Goal: Task Accomplishment & Management: Manage account settings

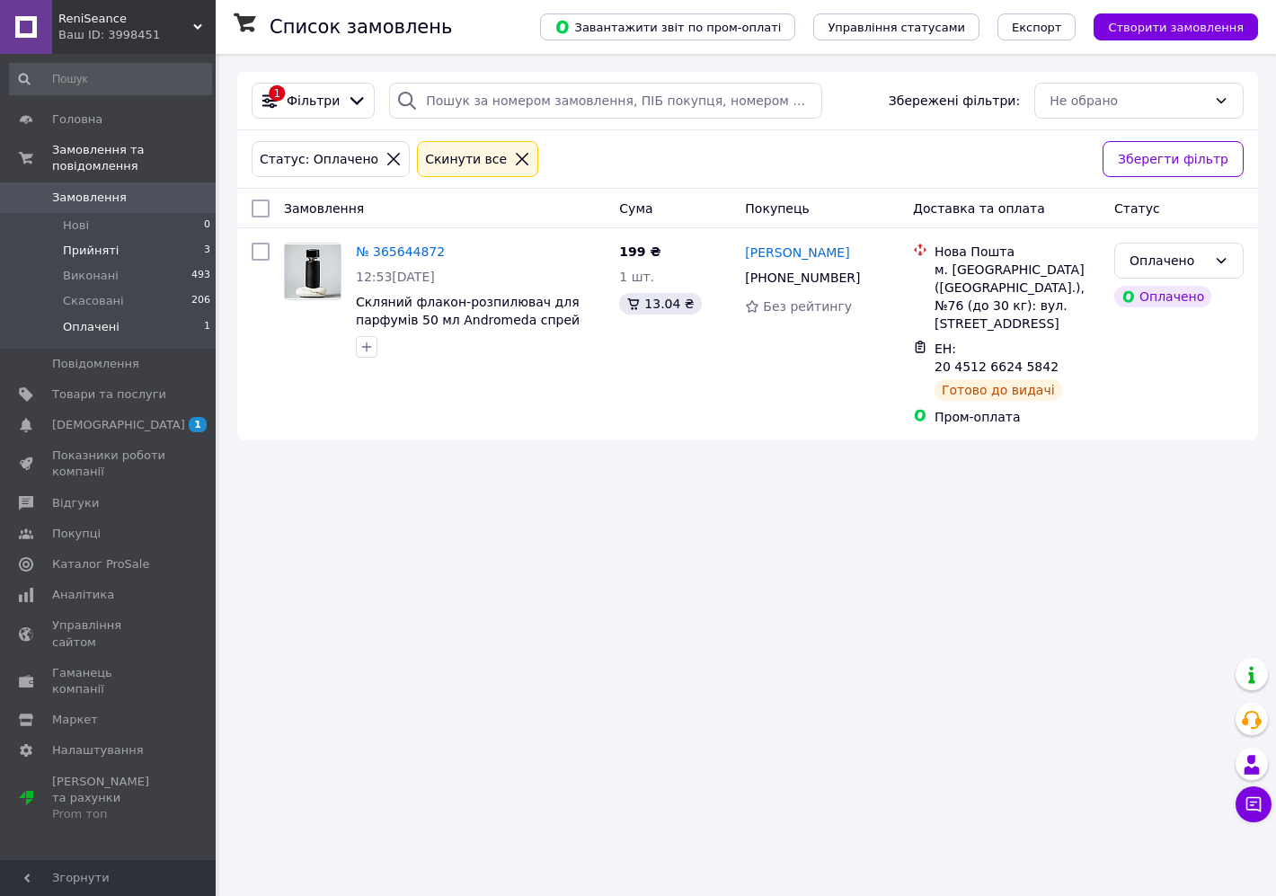
click at [135, 238] on li "Прийняті 3" at bounding box center [110, 250] width 221 height 25
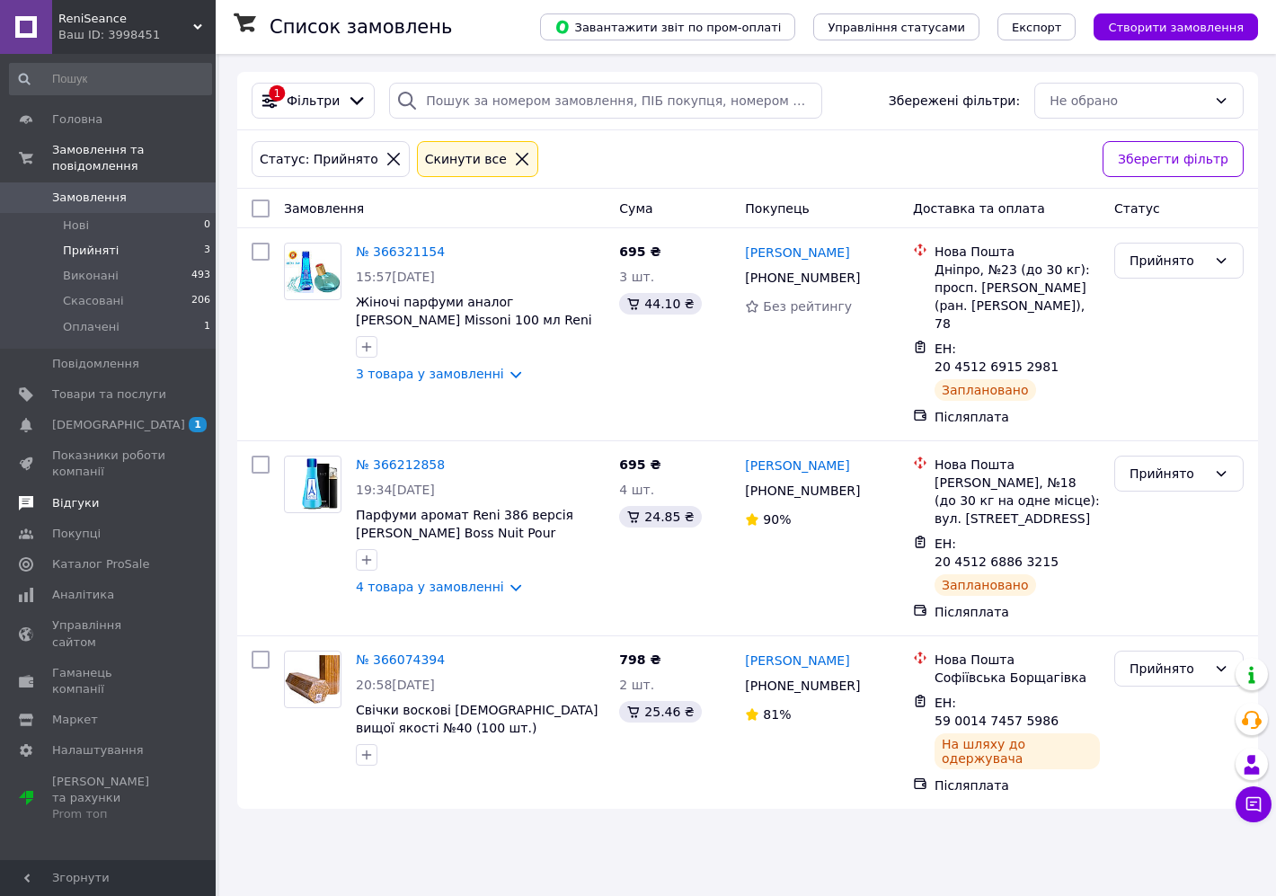
click at [139, 495] on span "Відгуки" at bounding box center [109, 503] width 114 height 16
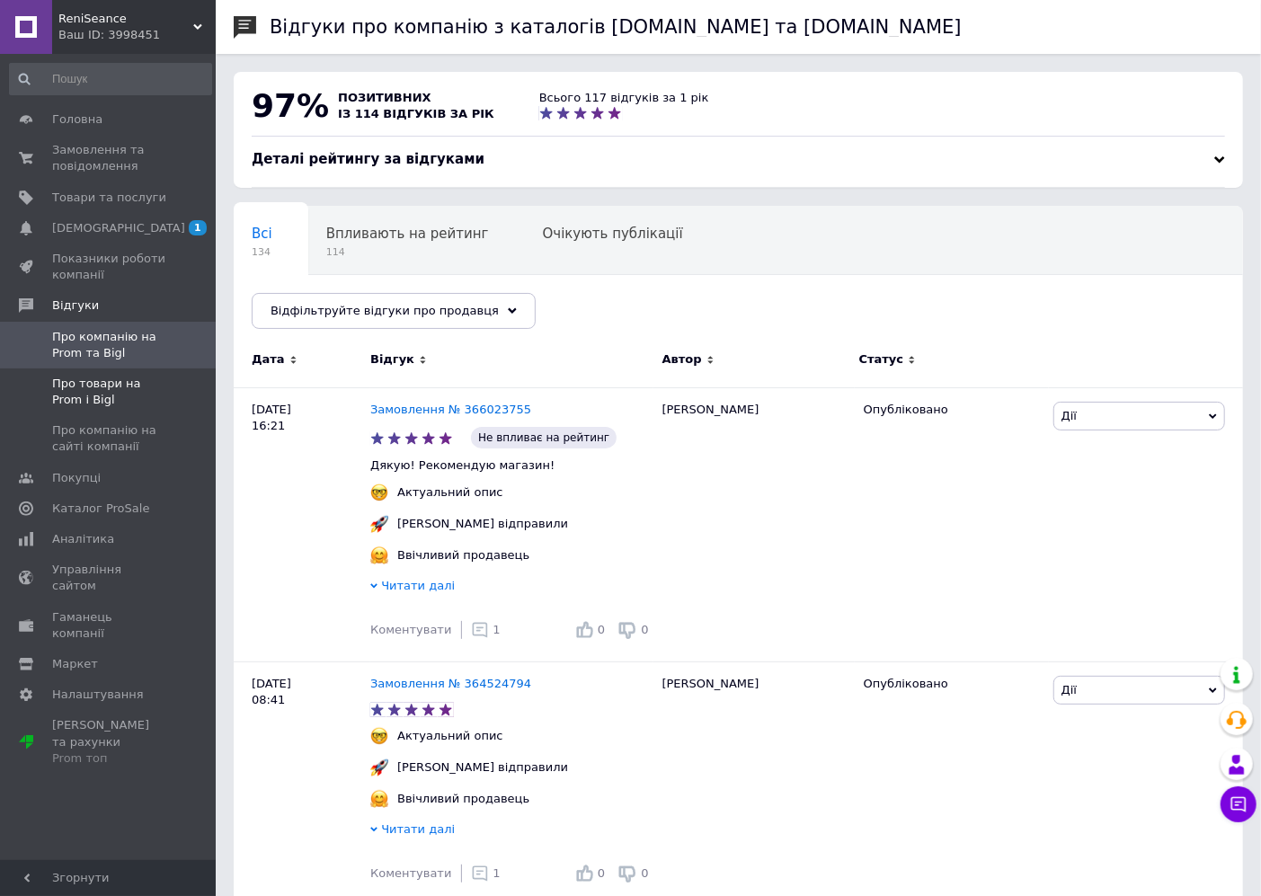
click at [103, 407] on span "Про товари на Prom і Bigl" at bounding box center [109, 392] width 114 height 32
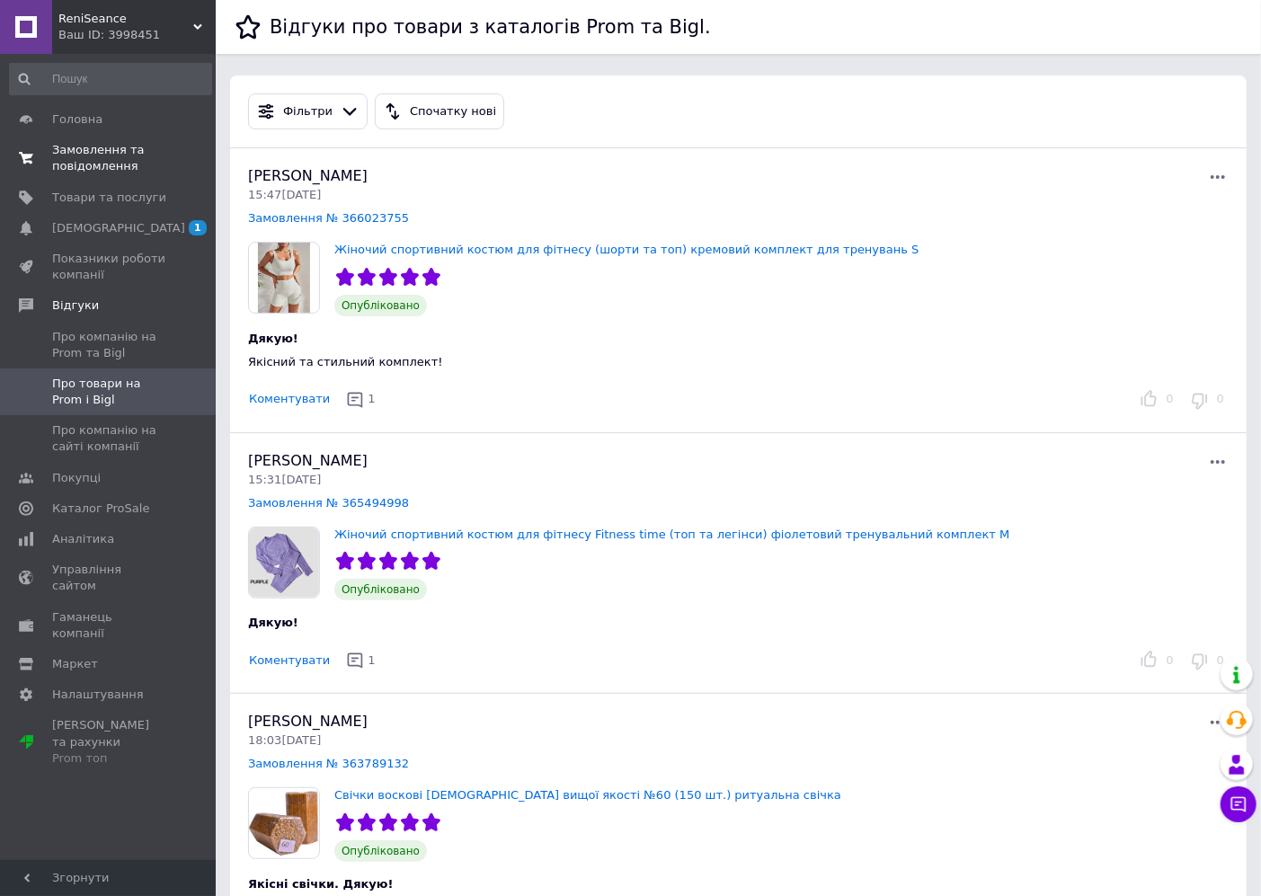
click at [111, 172] on span "Замовлення та повідомлення" at bounding box center [109, 158] width 114 height 32
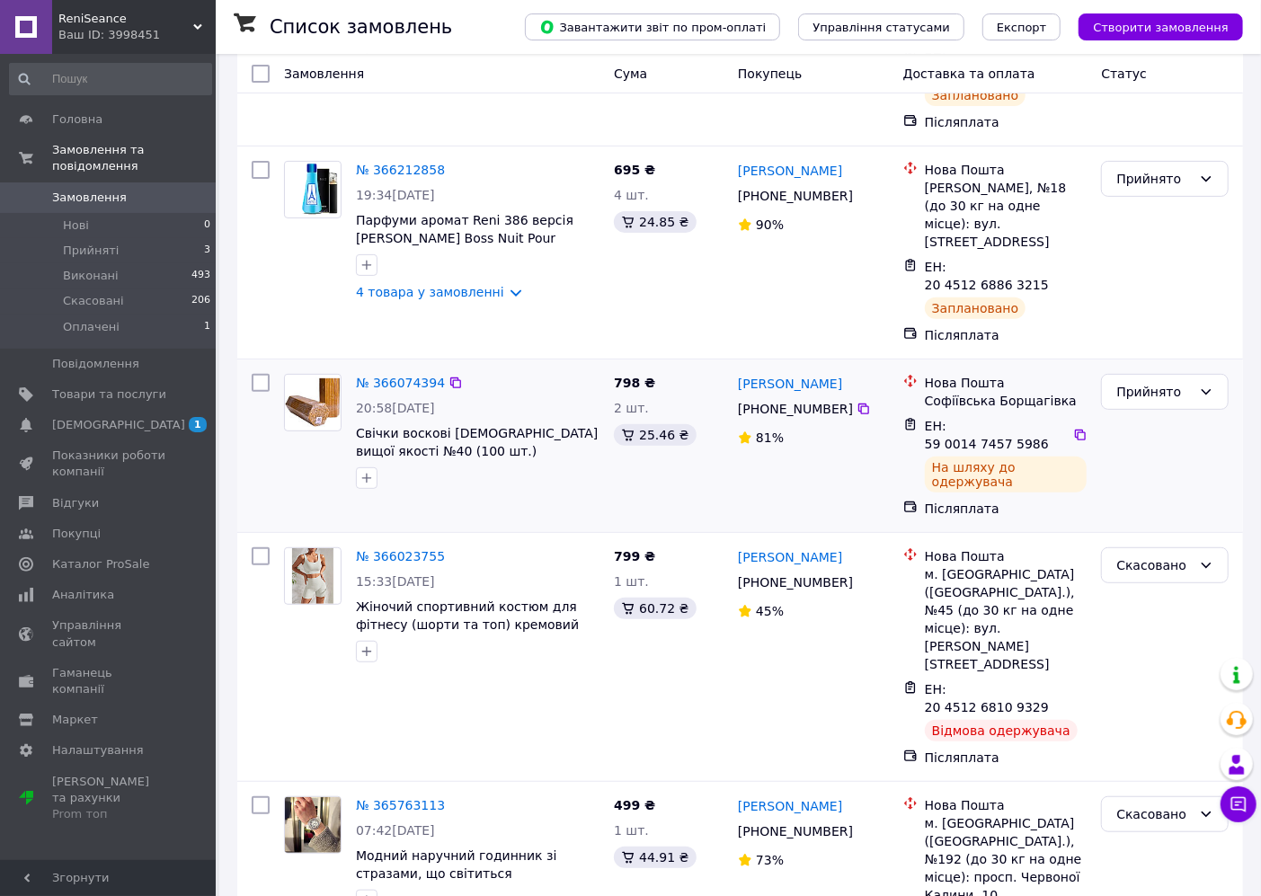
scroll to position [266, 0]
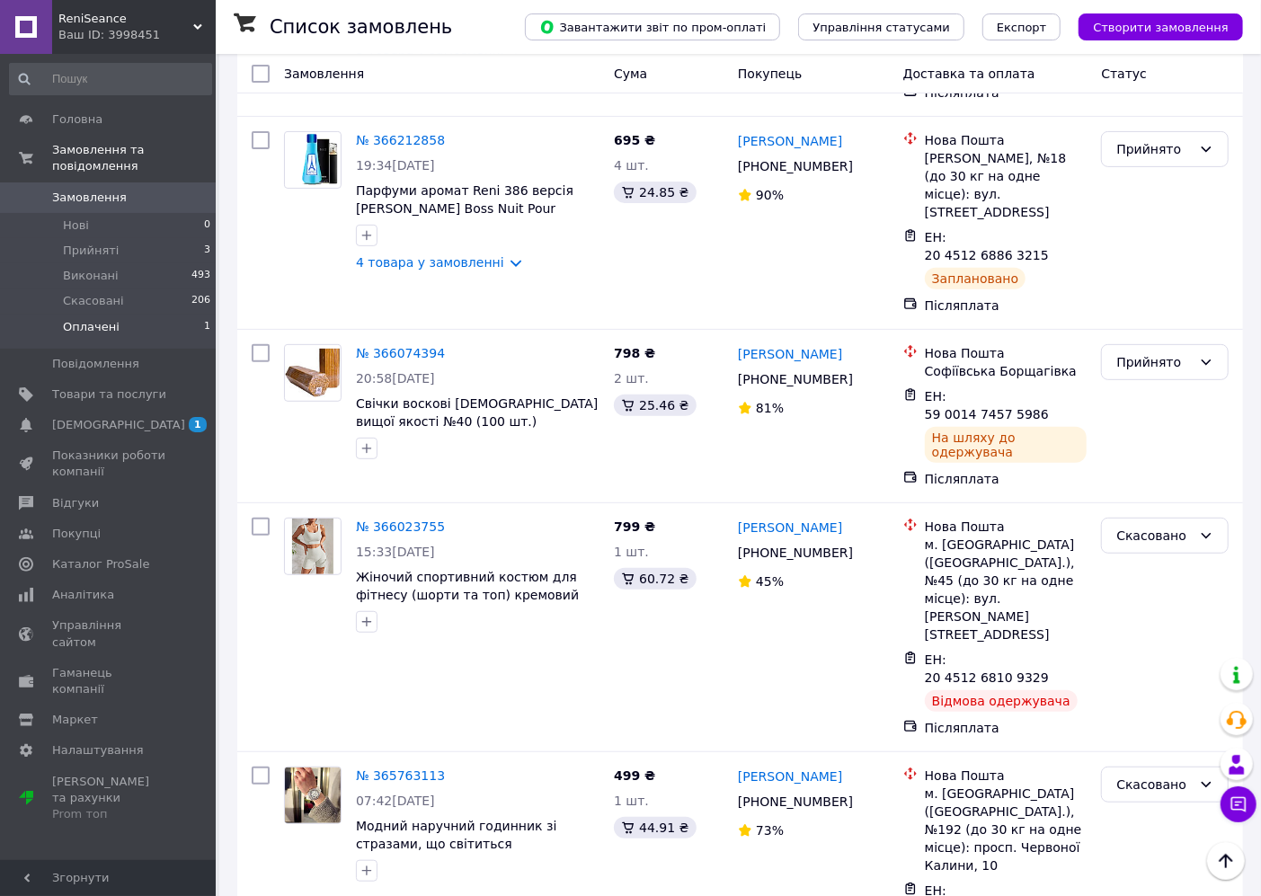
click at [112, 319] on span "Оплачені" at bounding box center [91, 327] width 57 height 16
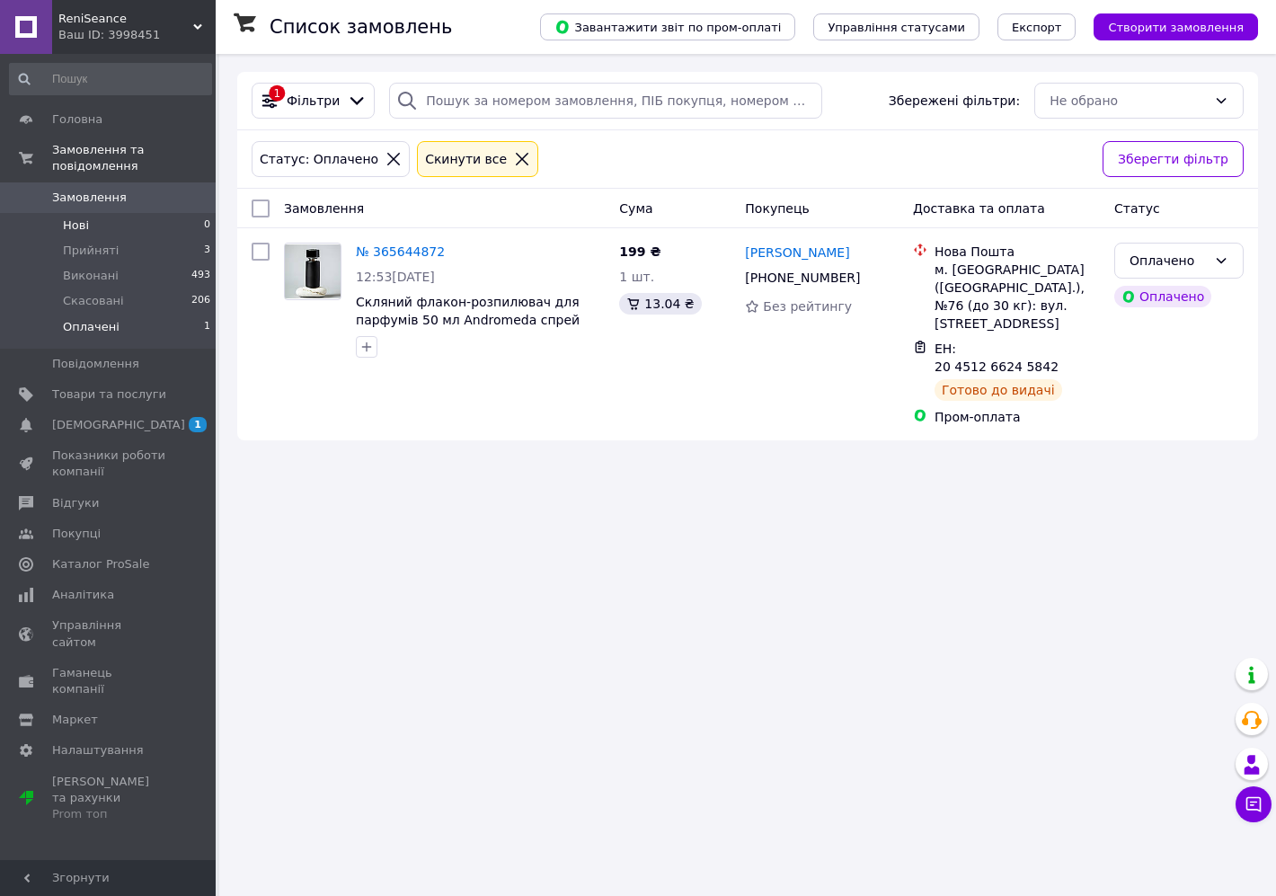
click at [114, 219] on li "Нові 0" at bounding box center [110, 225] width 221 height 25
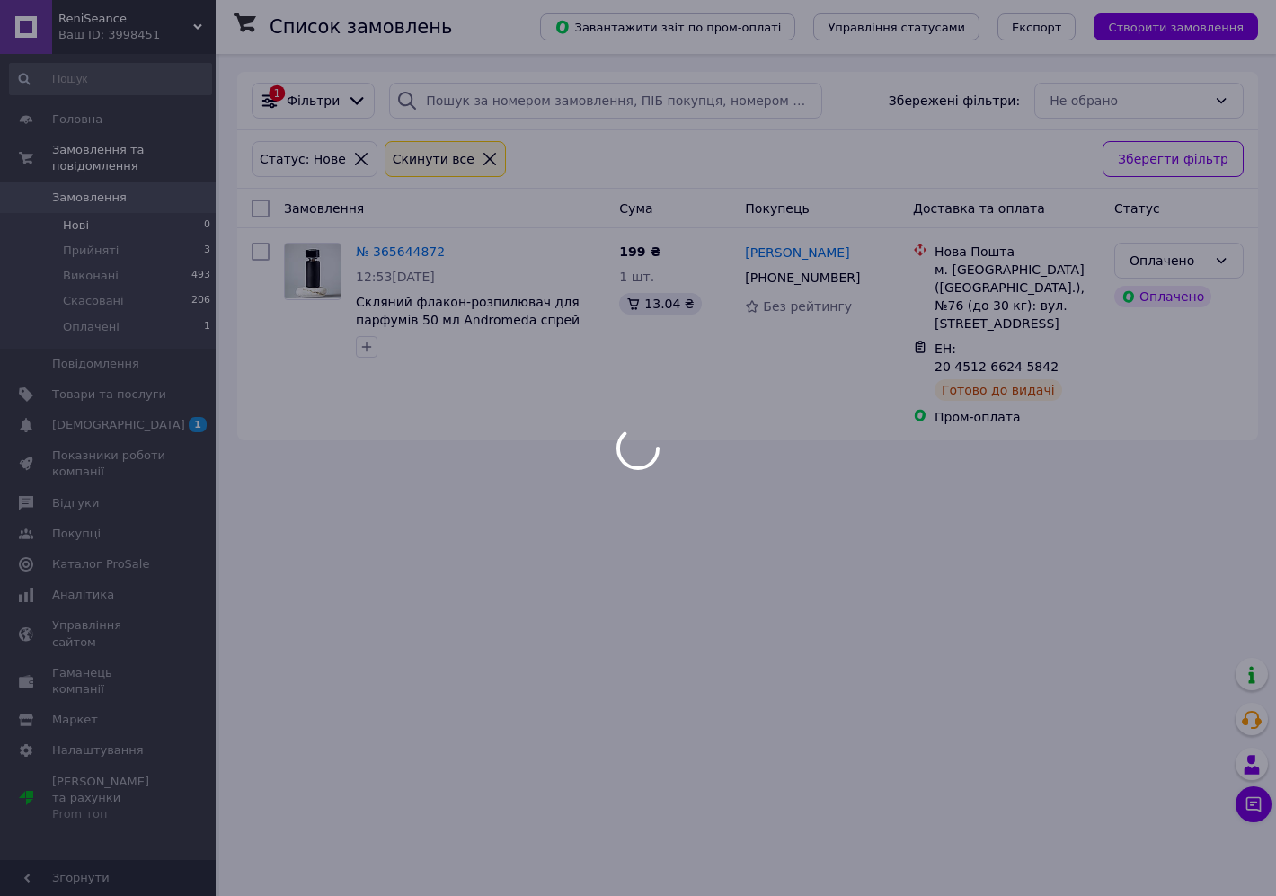
click at [112, 238] on li "Прийняті 3" at bounding box center [110, 250] width 221 height 25
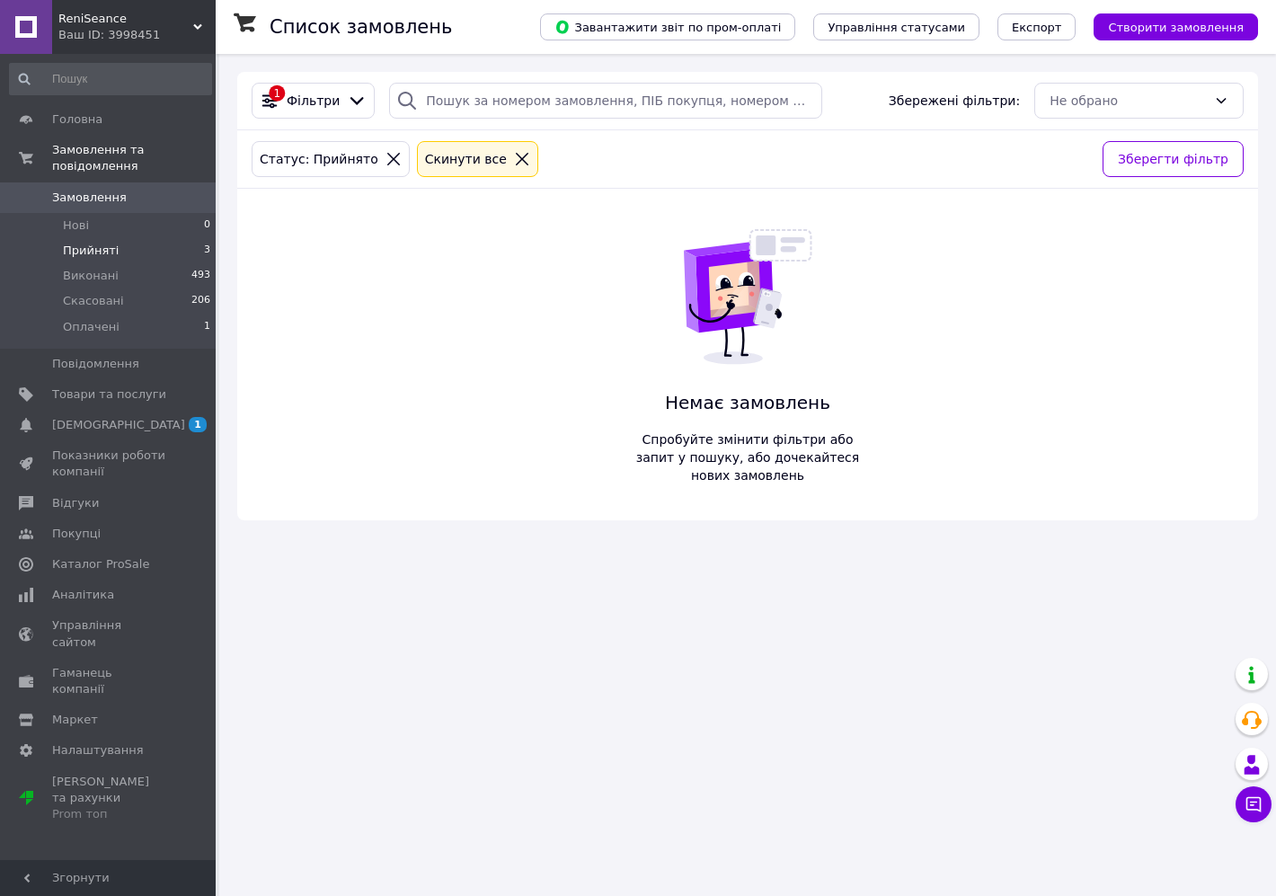
click at [112, 238] on li "Прийняті 3" at bounding box center [110, 250] width 221 height 25
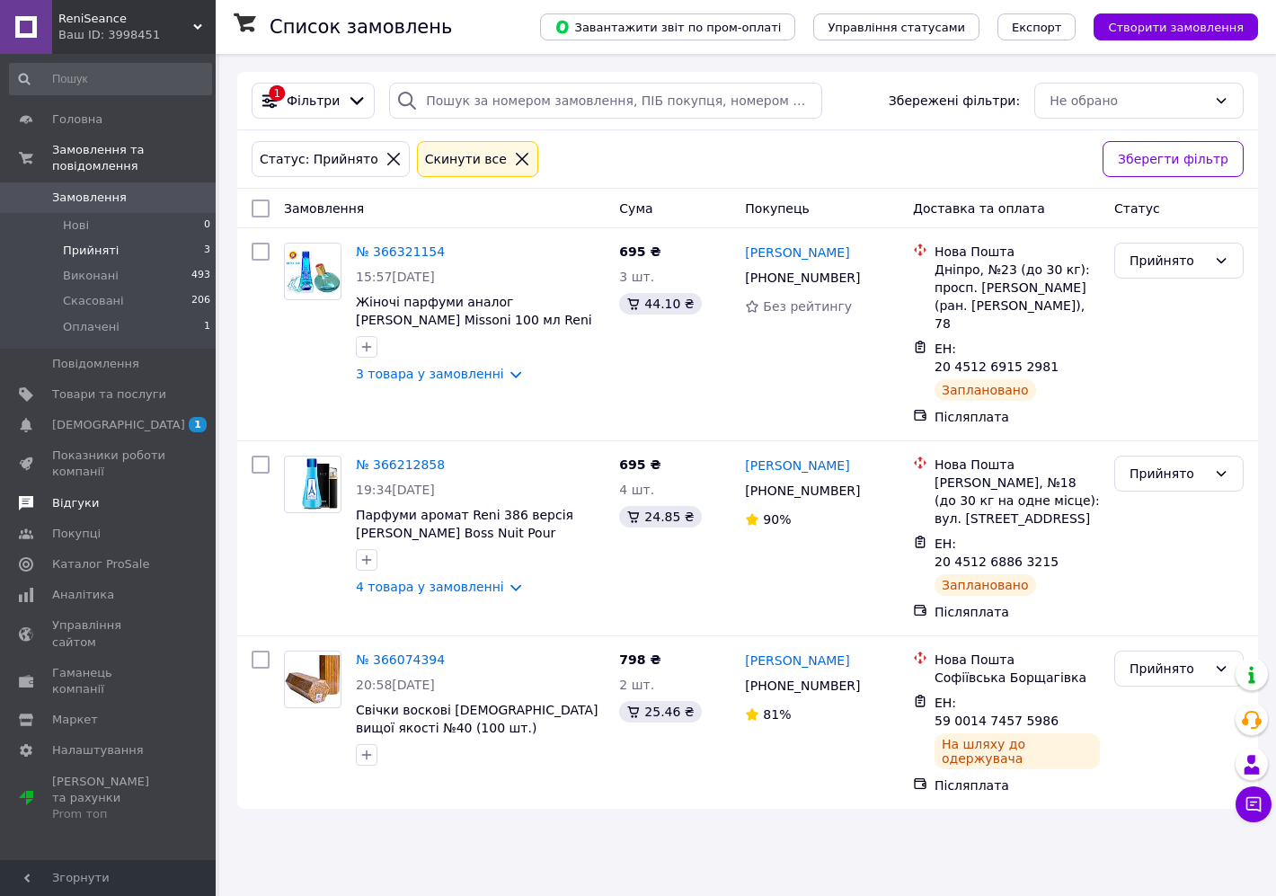
click at [99, 495] on span "Відгуки" at bounding box center [109, 503] width 114 height 16
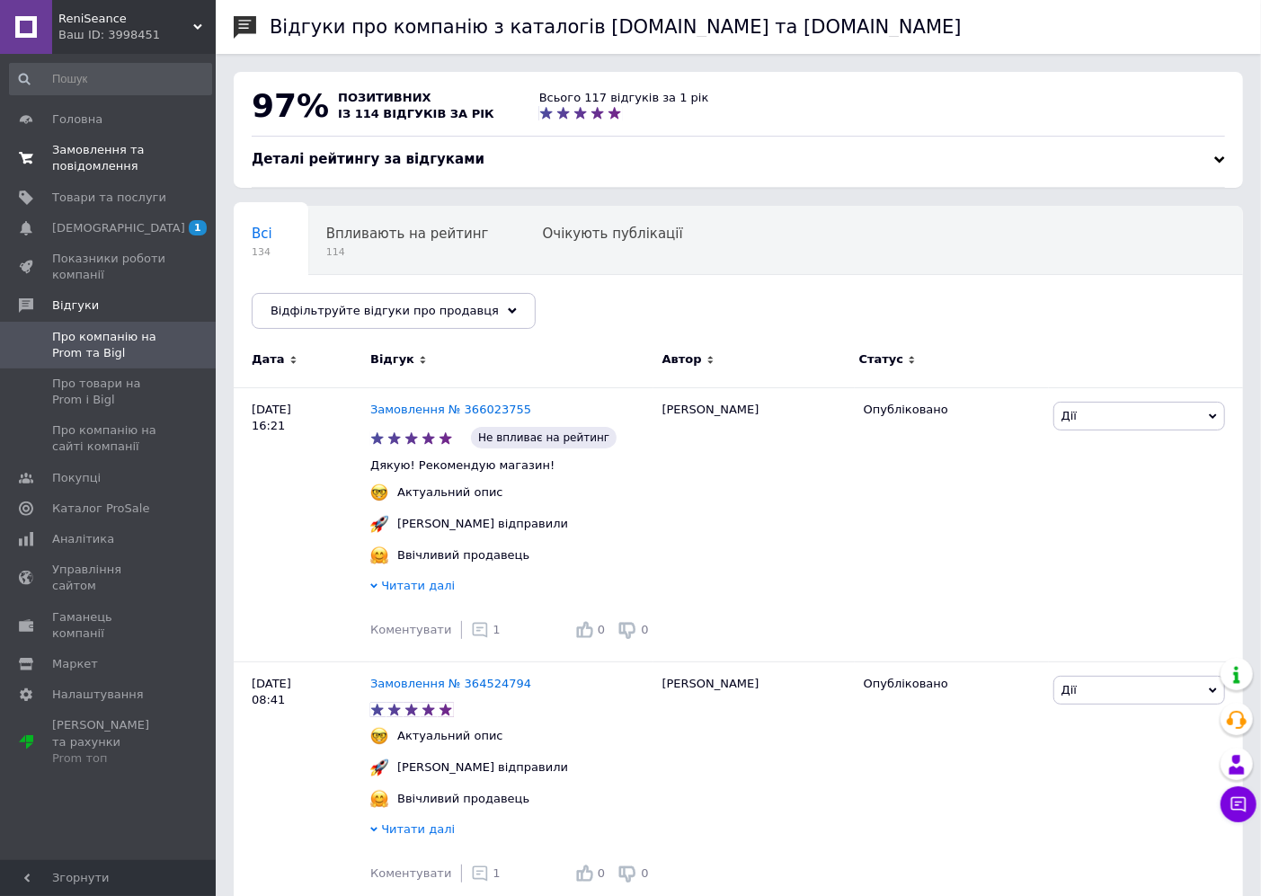
click at [117, 173] on span "Замовлення та повідомлення" at bounding box center [109, 158] width 114 height 32
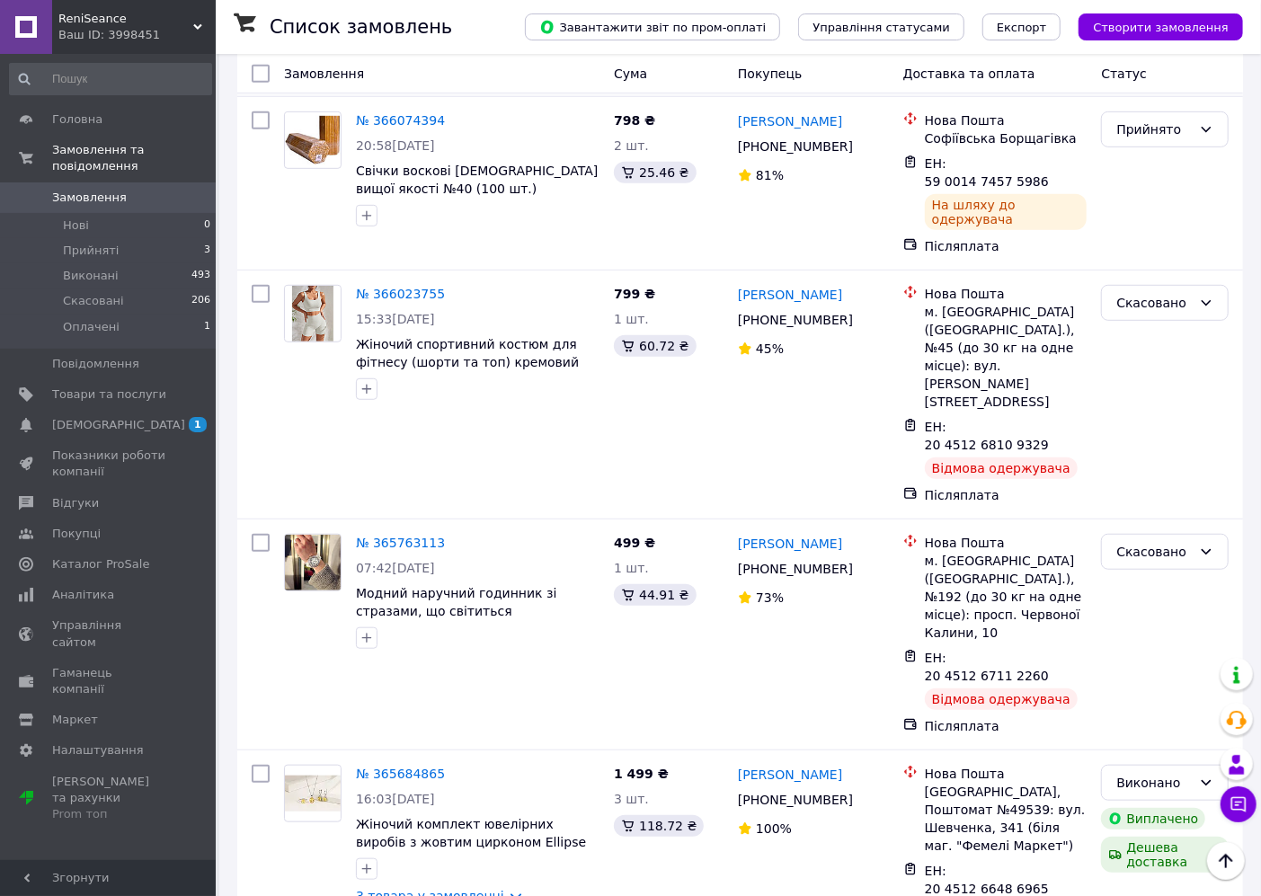
scroll to position [532, 0]
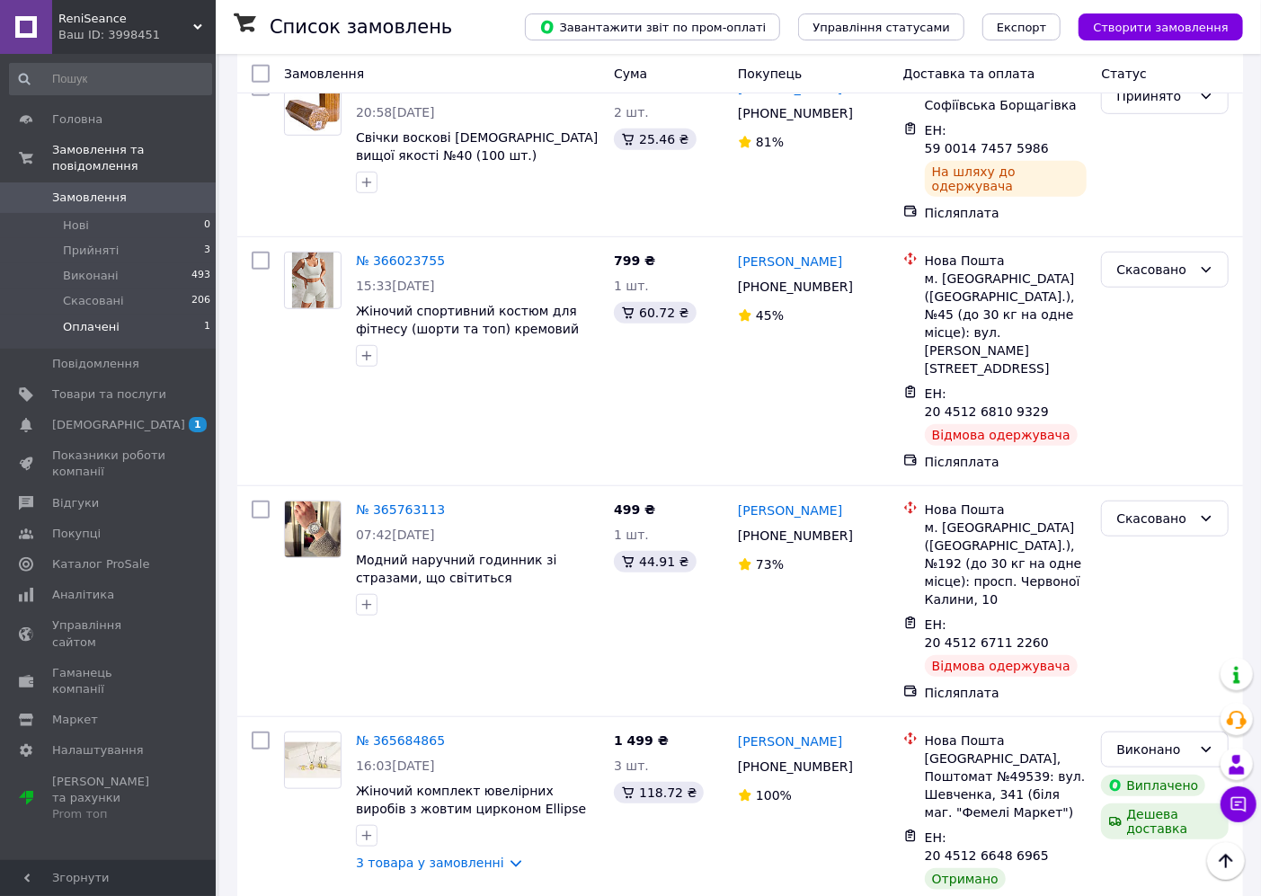
click at [137, 314] on li "Оплачені 1" at bounding box center [110, 331] width 221 height 34
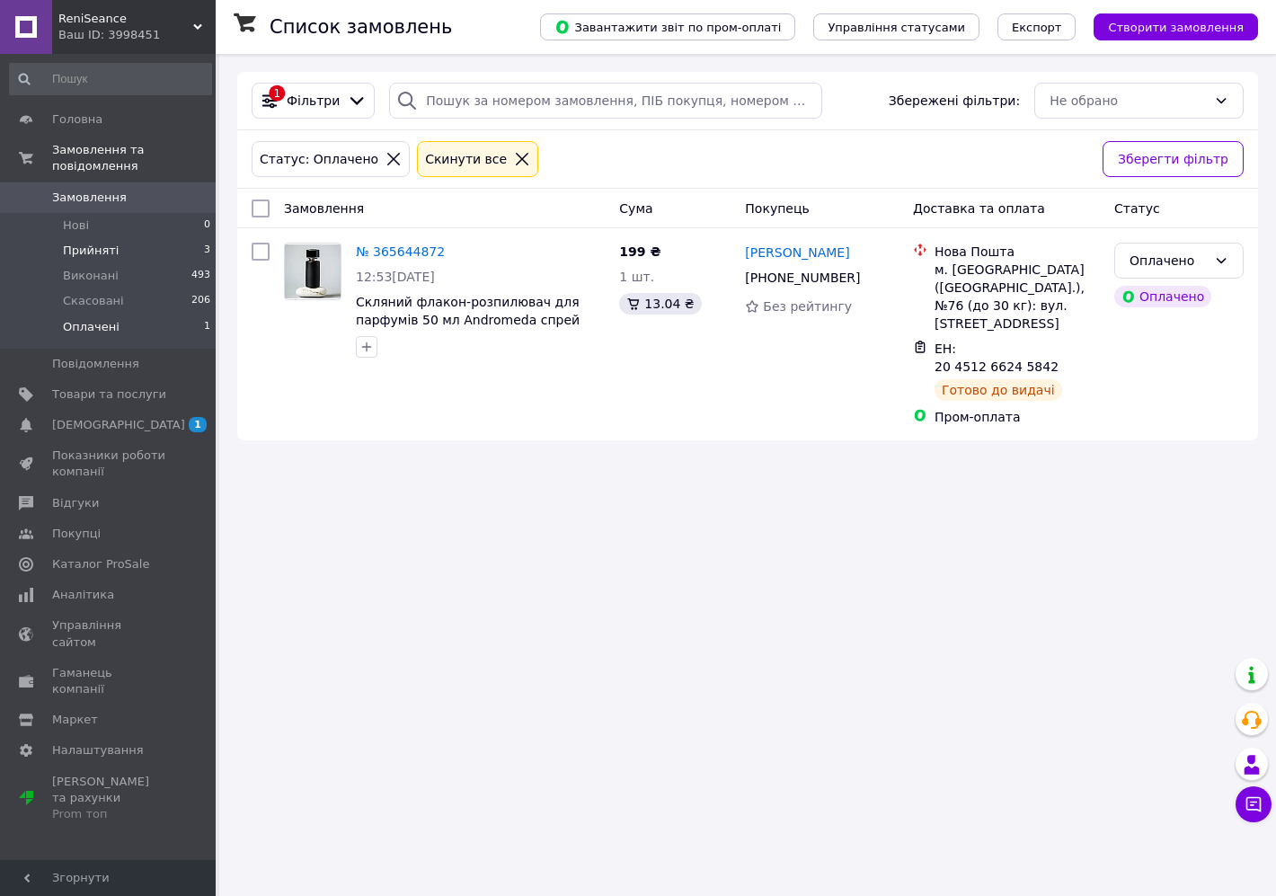
click at [99, 243] on span "Прийняті" at bounding box center [91, 251] width 56 height 16
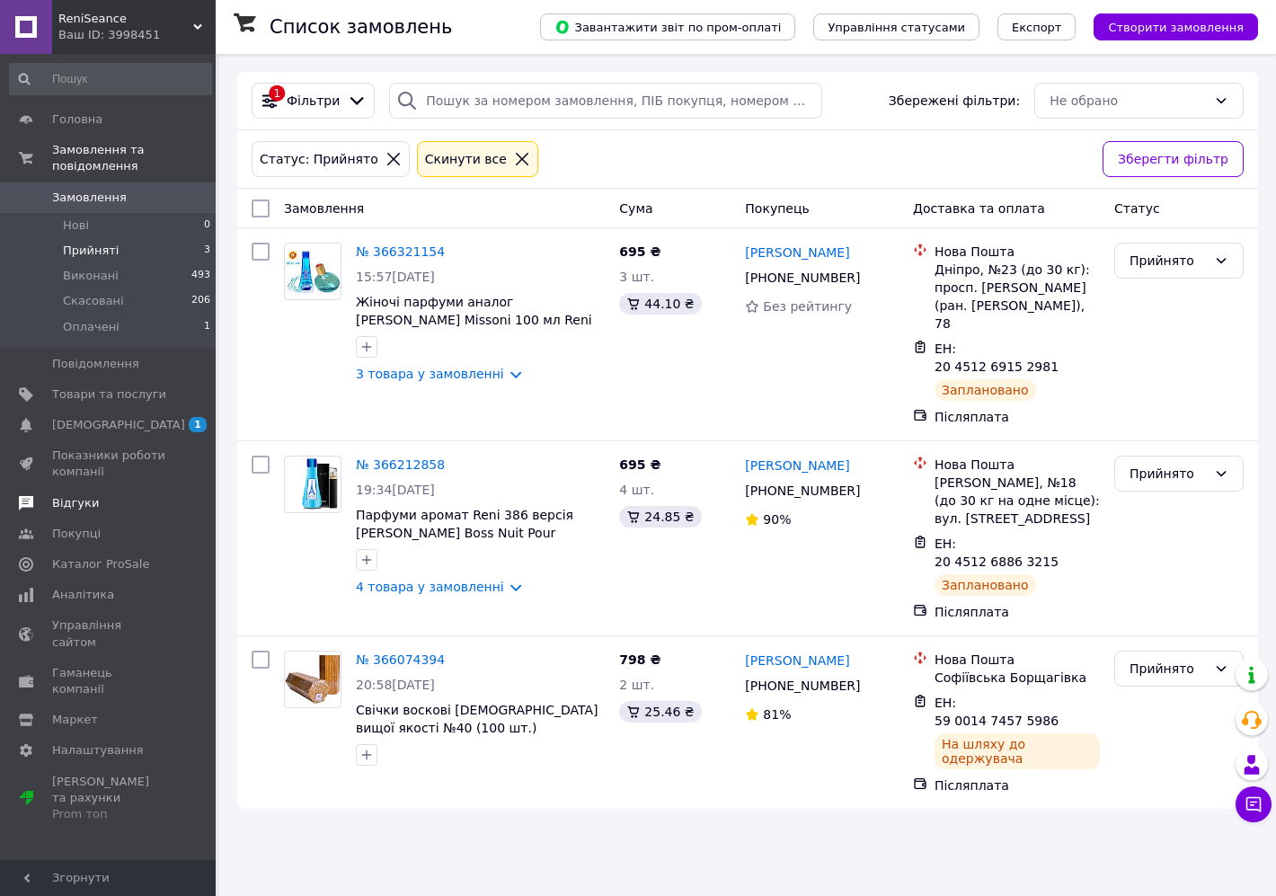
click at [65, 495] on span "Відгуки" at bounding box center [75, 503] width 47 height 16
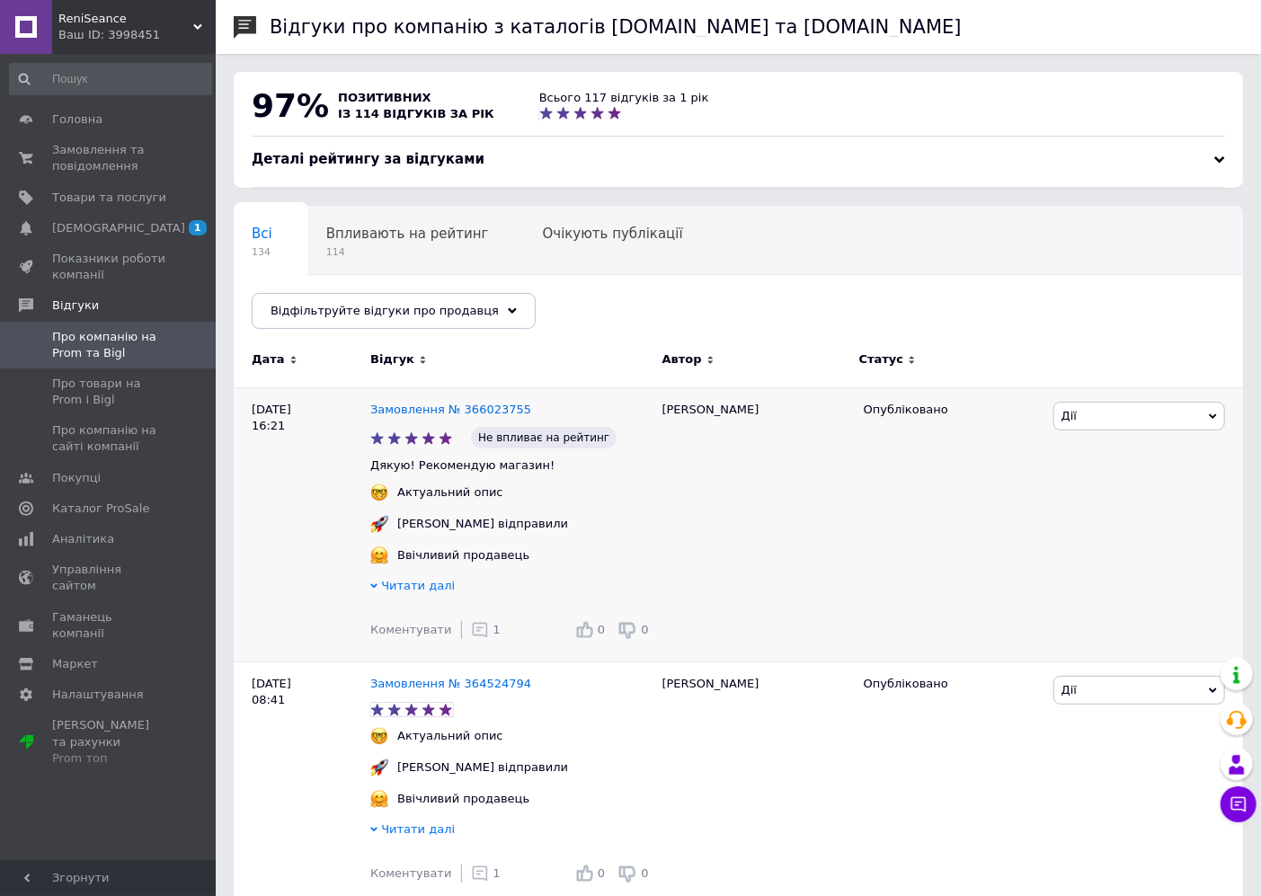
scroll to position [266, 0]
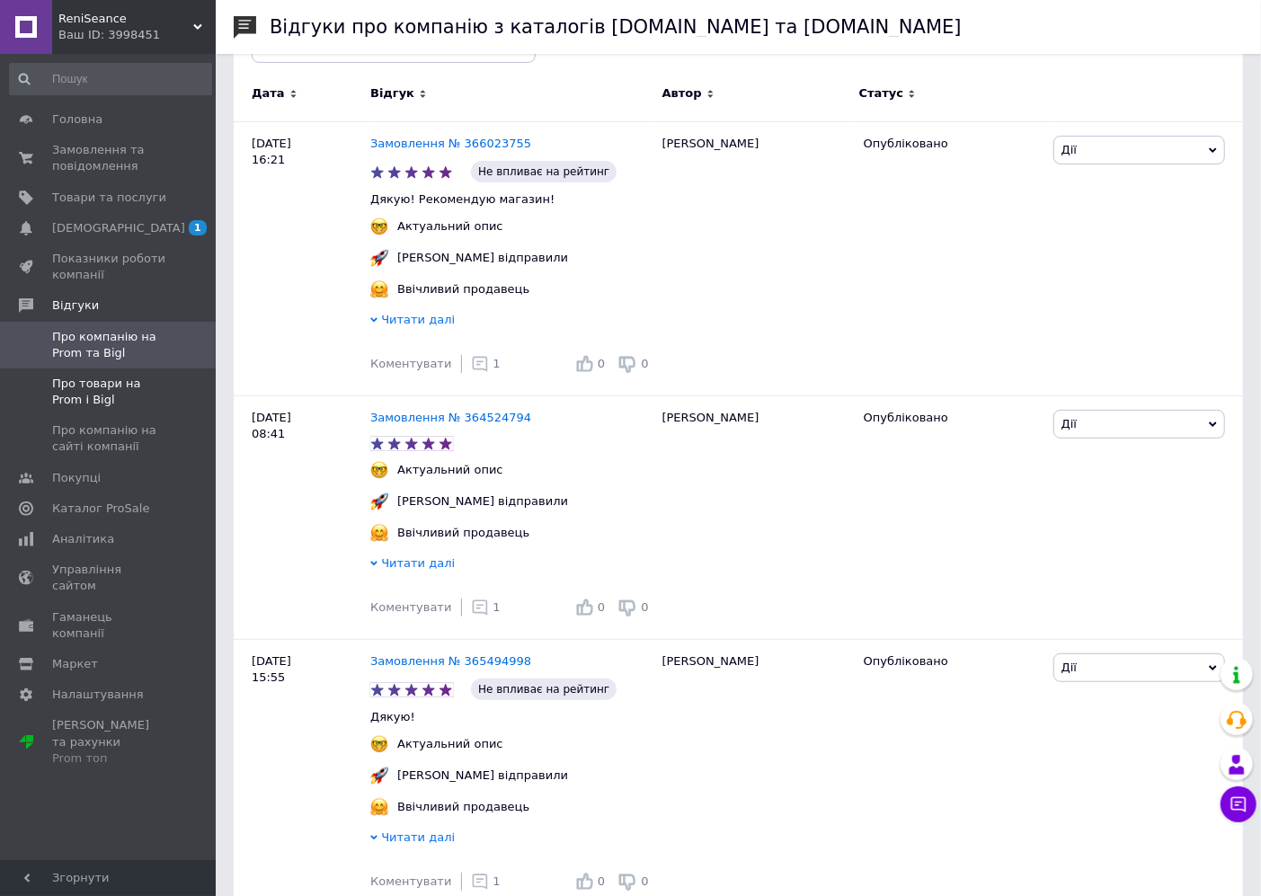
click at [123, 370] on link "Про товари на Prom і Bigl" at bounding box center [110, 391] width 221 height 47
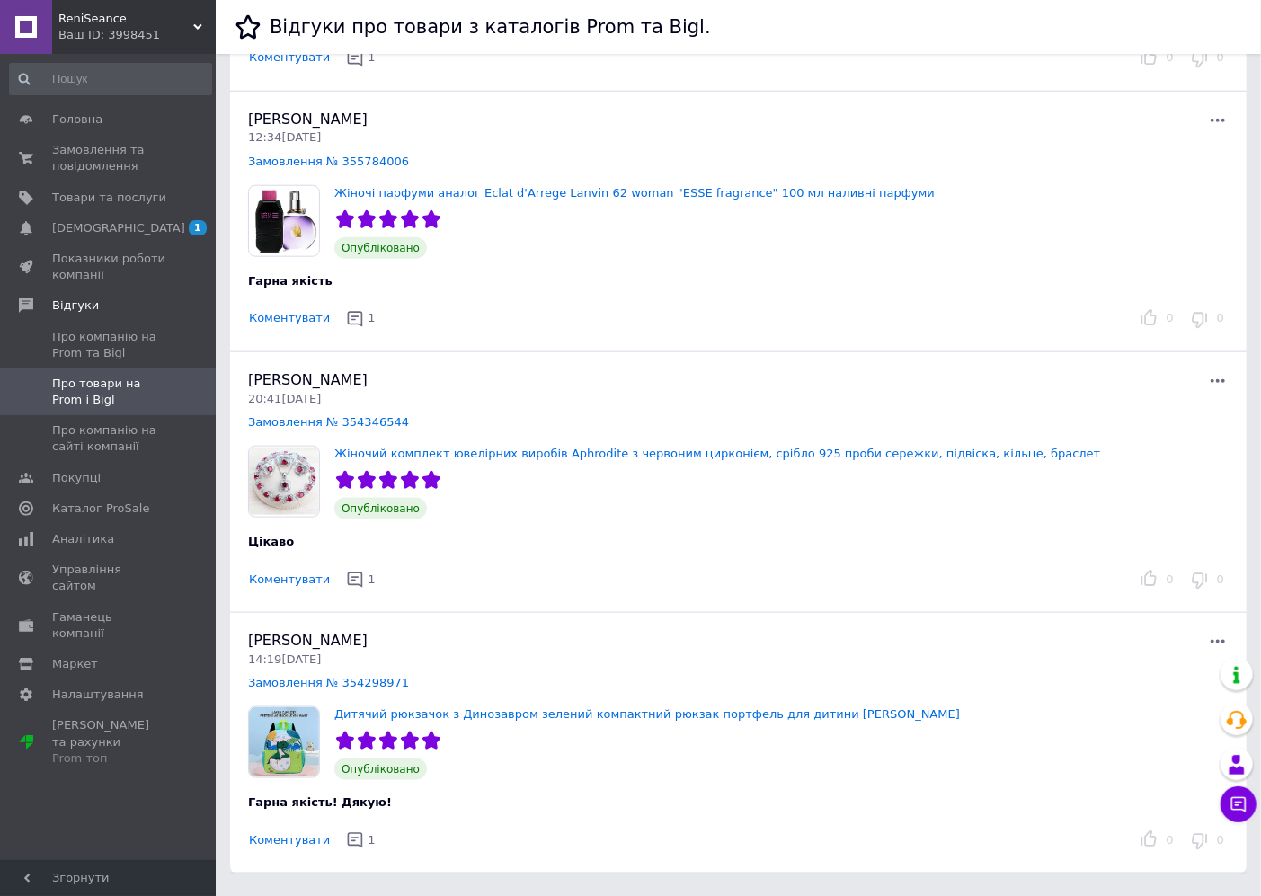
scroll to position [4786, 0]
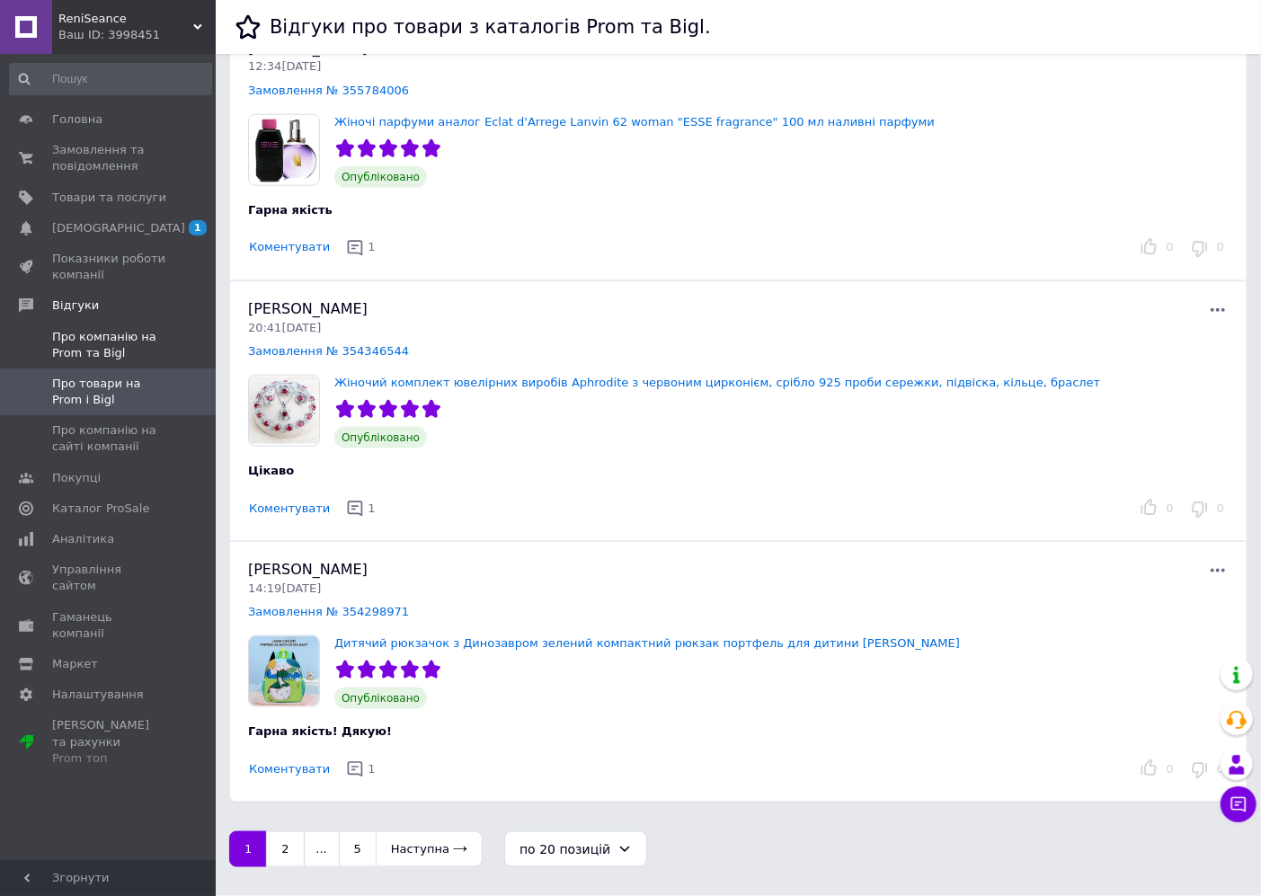
click at [102, 349] on span "Про компанію на Prom та Bigl" at bounding box center [109, 345] width 114 height 32
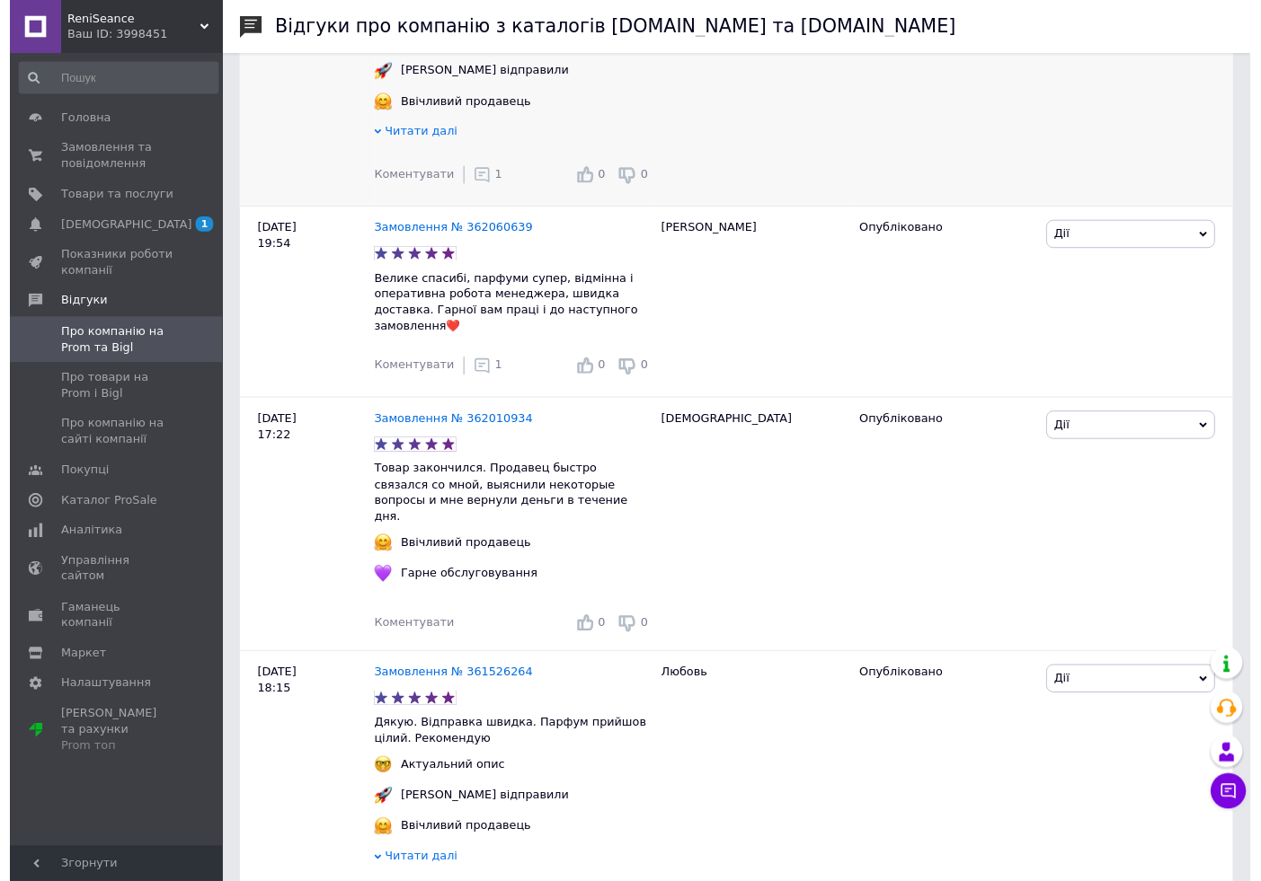
scroll to position [2130, 0]
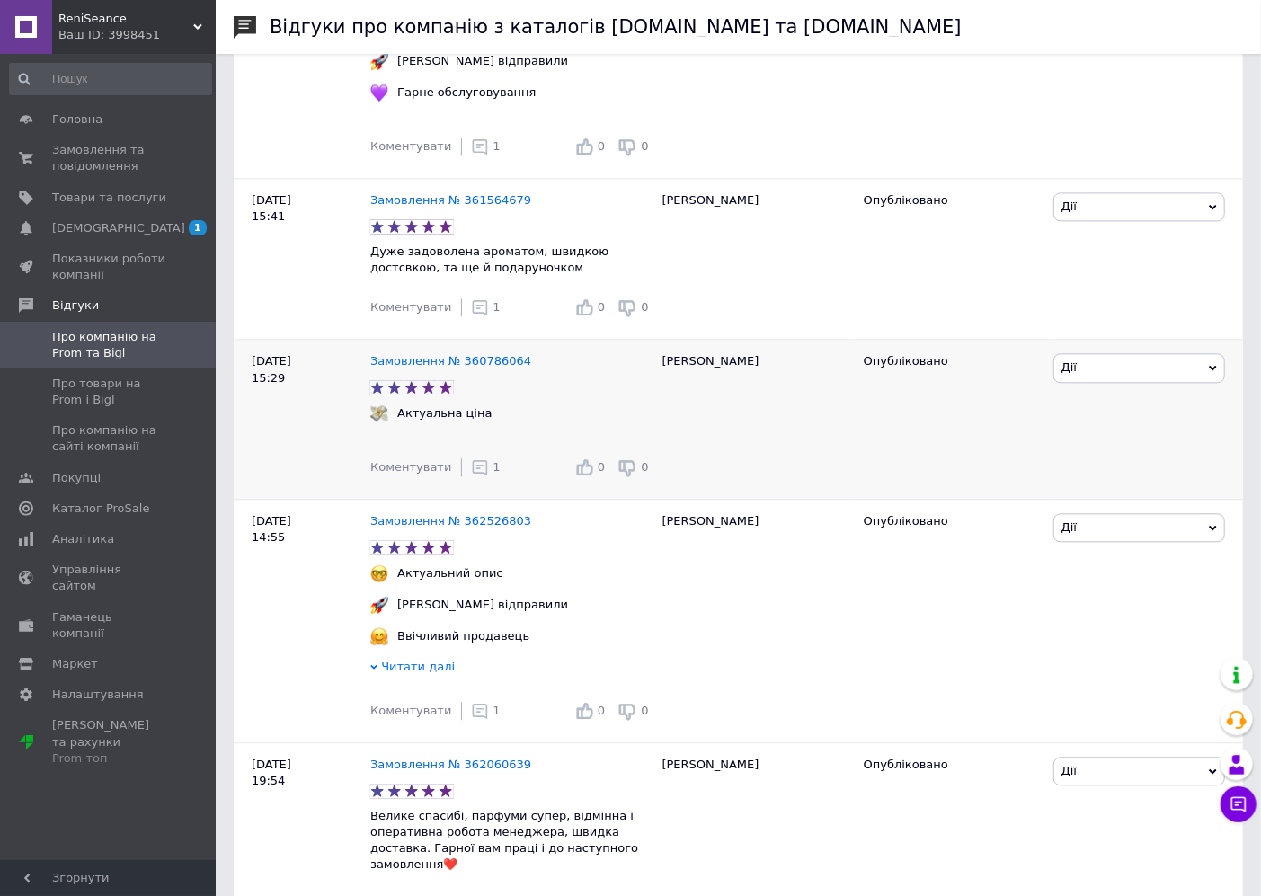
click at [471, 476] on icon at bounding box center [480, 467] width 18 height 18
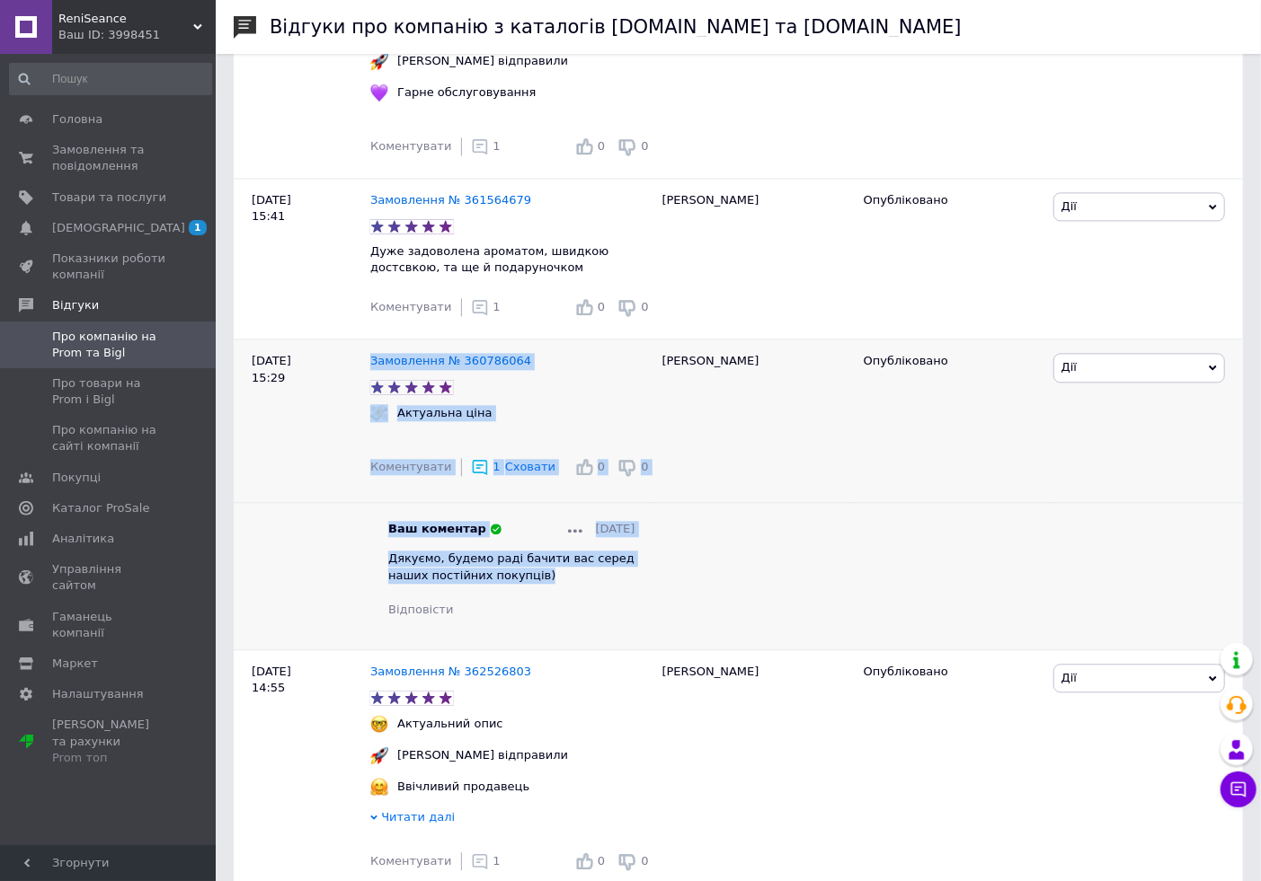
drag, startPoint x: 536, startPoint y: 605, endPoint x: 349, endPoint y: 589, distance: 187.5
click at [349, 589] on div "[DATE] 15:29 Замовлення № 360786064 Актуальна ціна Коментувати 1 Сховати 0 0 Ва…" at bounding box center [738, 495] width 1009 height 311
click at [423, 581] on span "Дякуємо, будемо раді бачити вас серед наших постійних покупців)" at bounding box center [511, 567] width 246 height 30
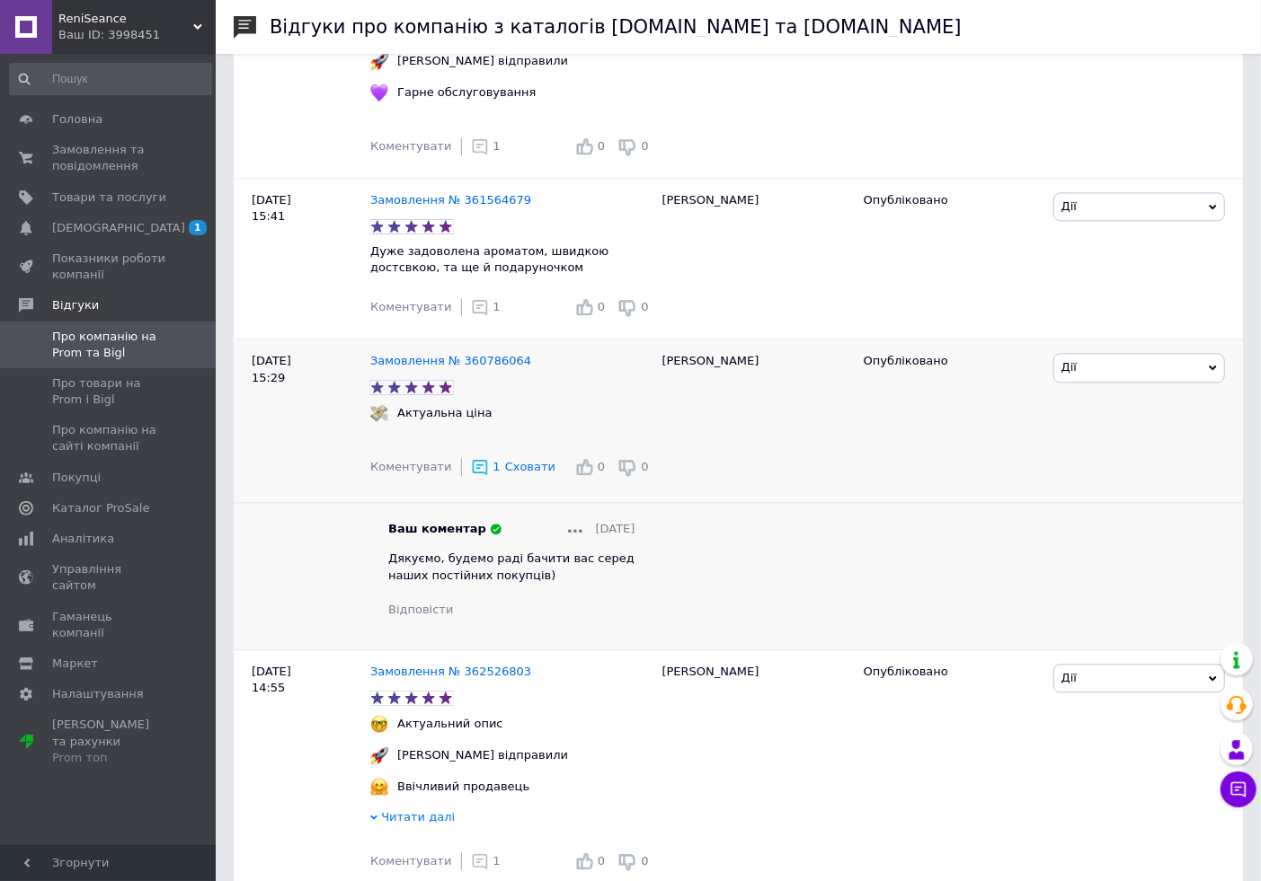
click at [552, 616] on div "Ваш коментар [DATE] Дякуємо, будемо раді бачити вас серед наших постійних покуп…" at bounding box center [511, 569] width 246 height 97
drag, startPoint x: 552, startPoint y: 614, endPoint x: 388, endPoint y: 586, distance: 165.9
click at [388, 586] on div "Ваш коментар [DATE] Дякуємо, будемо раді бачити вас серед наших постійних покуп…" at bounding box center [511, 569] width 246 height 97
copy span "Дякуємо, будемо раді бачити вас серед наших постійних покупців)"
click at [557, 614] on div "Ваш коментар [DATE] Дякуємо, будемо раді бачити вас серед наших постійних покуп…" at bounding box center [511, 569] width 246 height 97
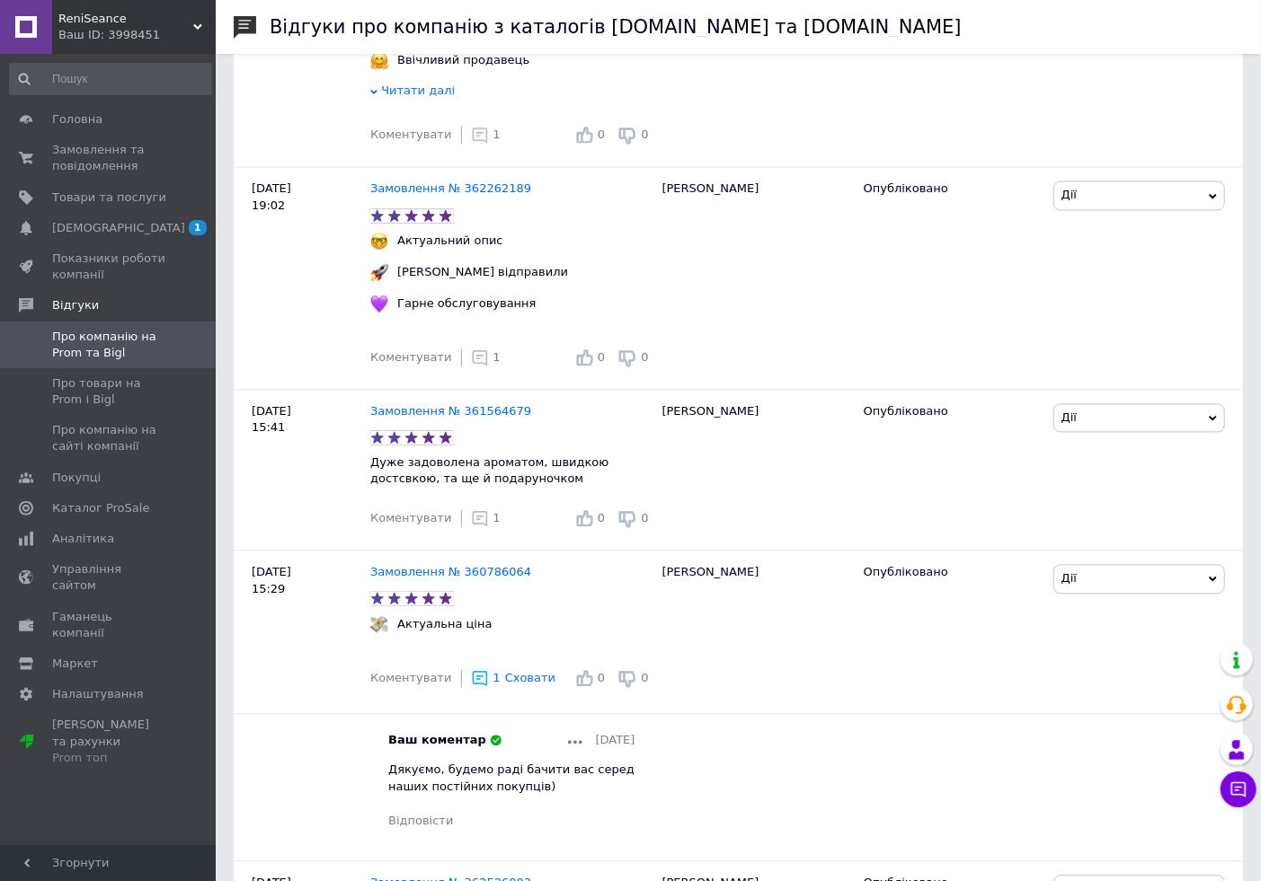
scroll to position [1864, 0]
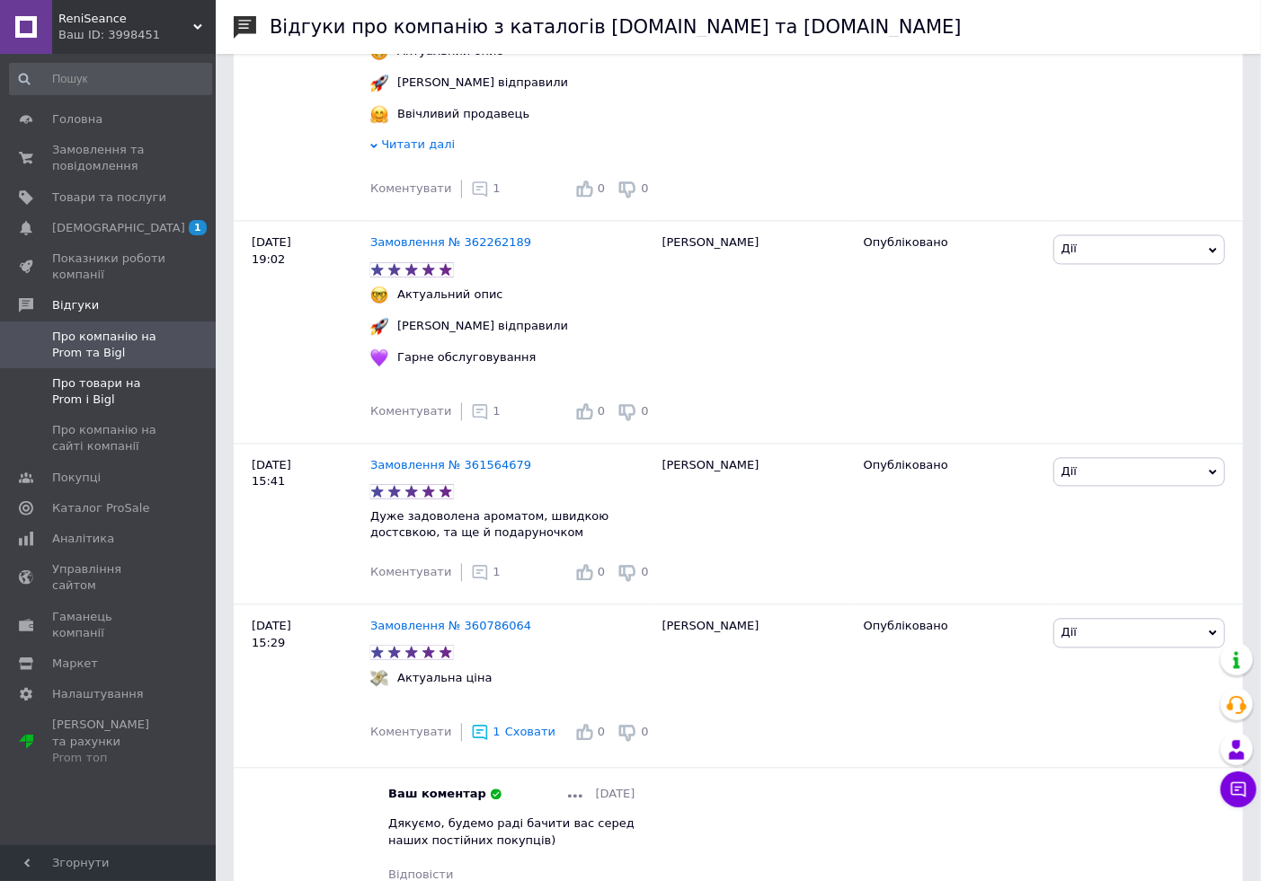
click at [93, 378] on span "Про товари на Prom і Bigl" at bounding box center [109, 392] width 114 height 32
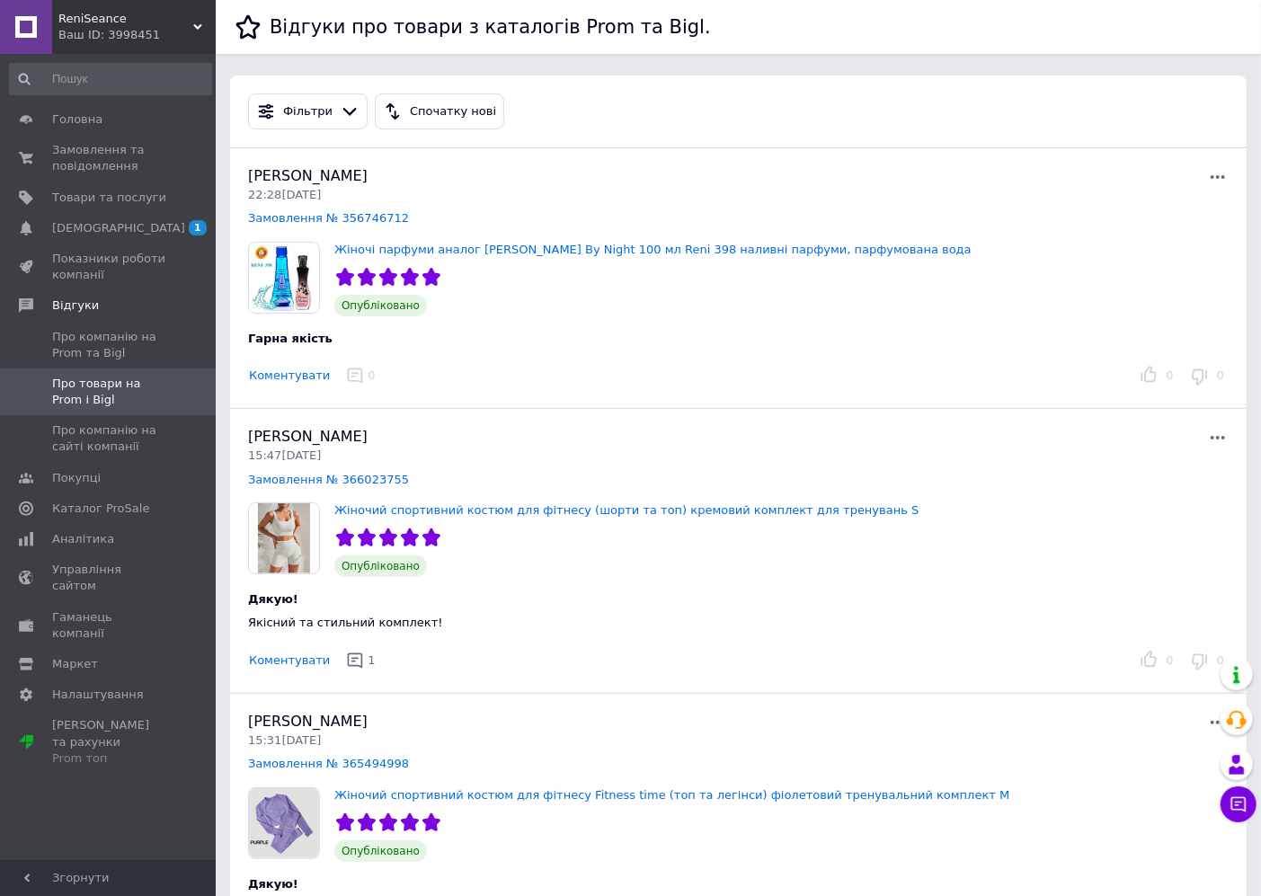
click at [302, 384] on button "Коментувати" at bounding box center [289, 376] width 83 height 19
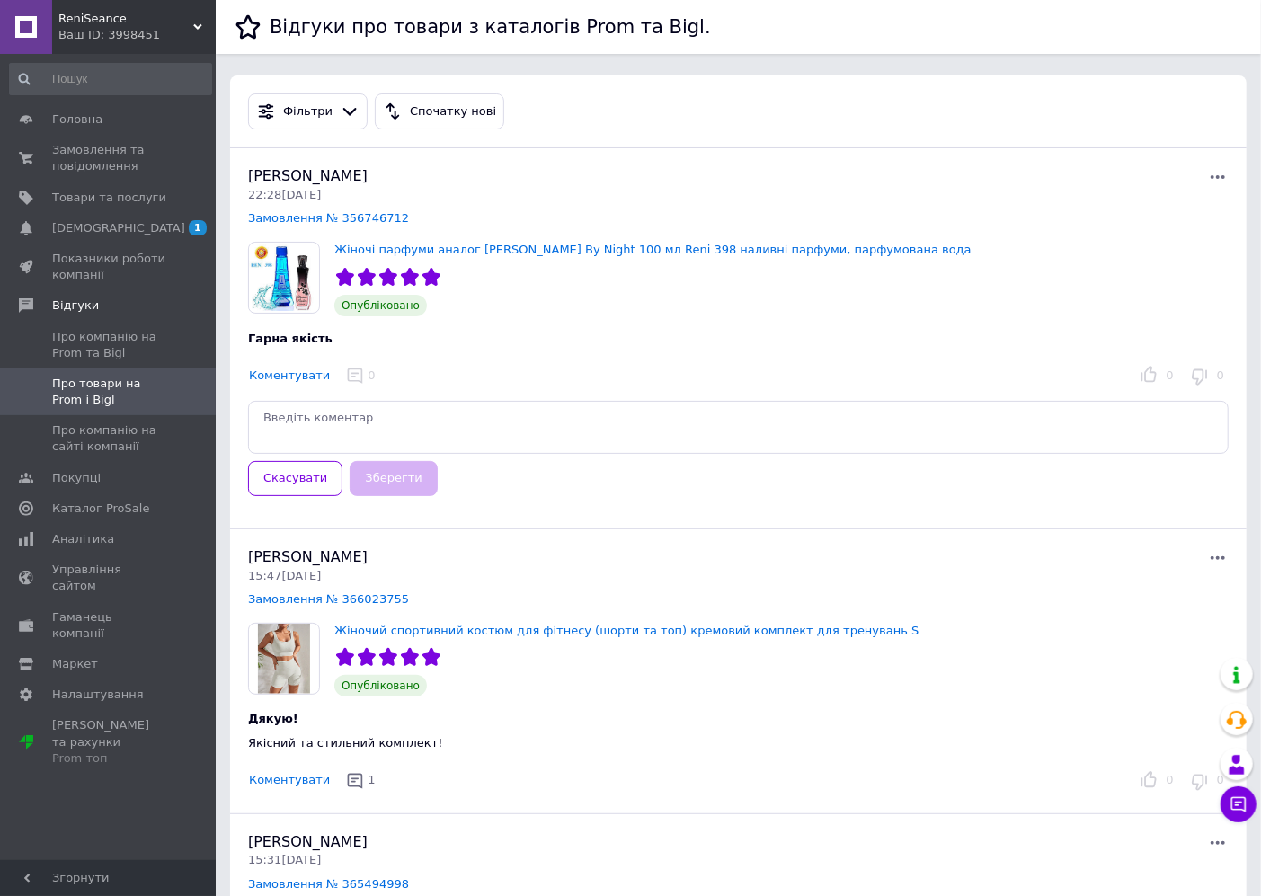
click at [411, 439] on textarea at bounding box center [738, 427] width 980 height 53
type textarea "Дякуємо, будемо раді бачити вас серед наших постійних покупців)"
click at [397, 490] on button "Зберегти" at bounding box center [393, 478] width 87 height 35
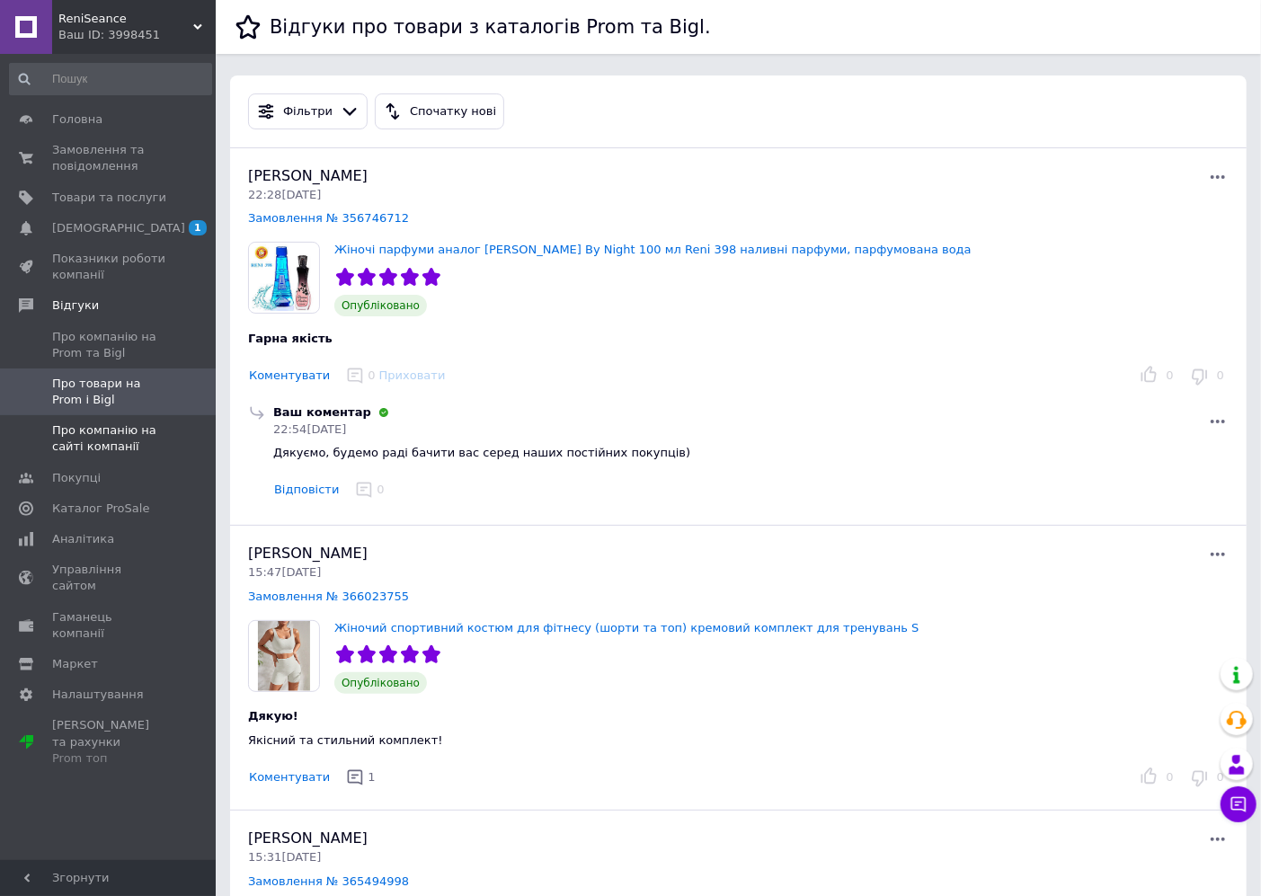
click at [120, 436] on span "Про компанію на сайті компанії" at bounding box center [109, 438] width 114 height 32
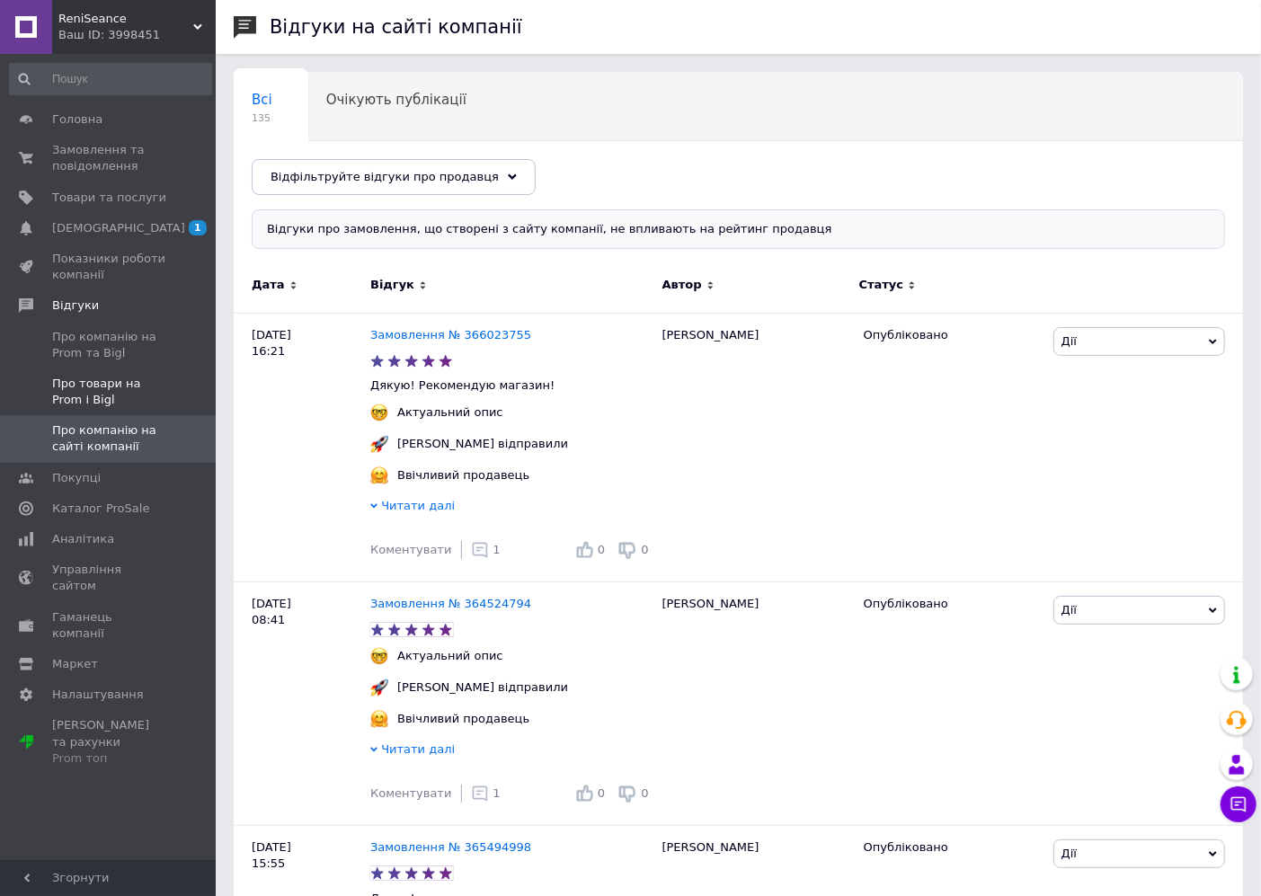
click at [88, 394] on span "Про товари на Prom і Bigl" at bounding box center [109, 392] width 114 height 32
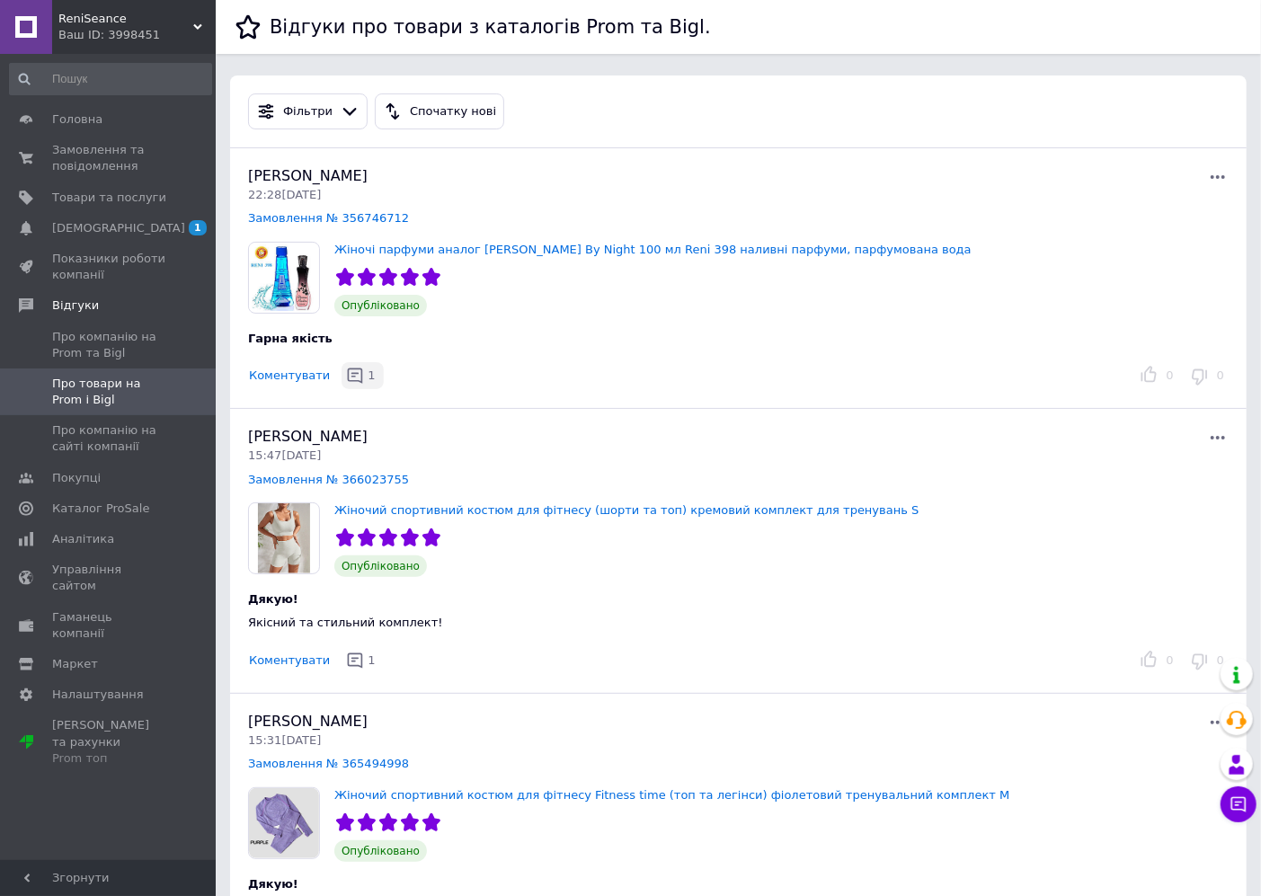
click at [368, 375] on span "1" at bounding box center [371, 374] width 7 height 13
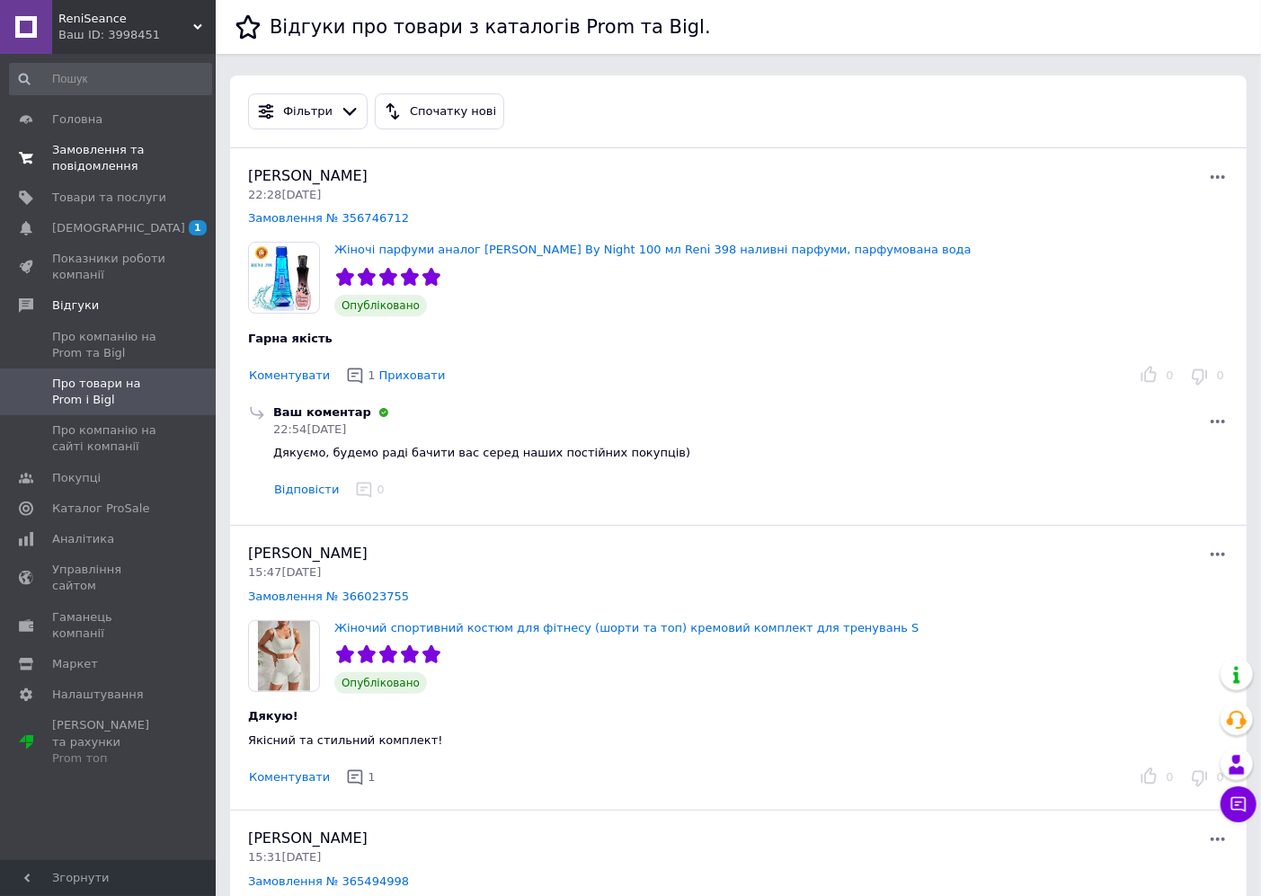
click at [99, 148] on span "Замовлення та повідомлення" at bounding box center [109, 158] width 114 height 32
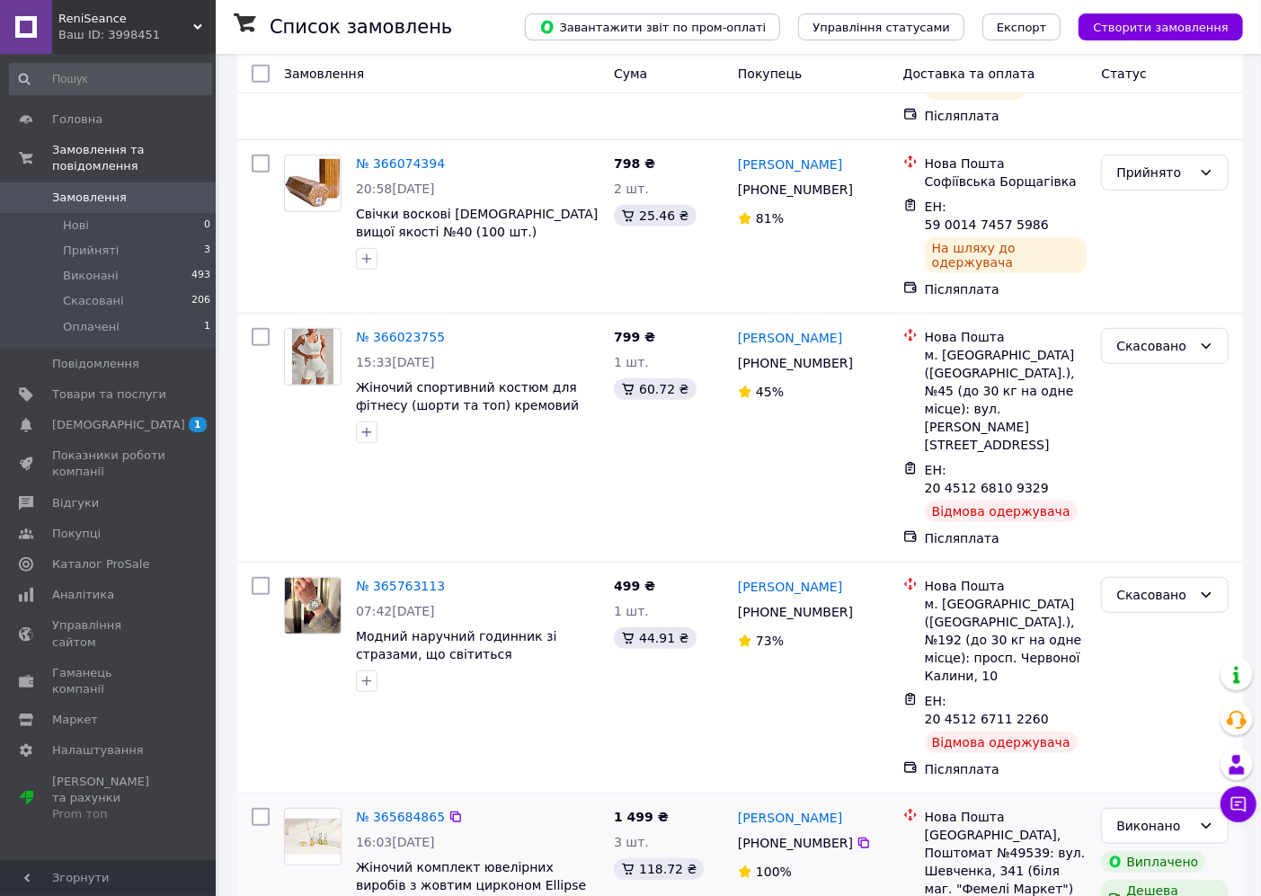
scroll to position [532, 0]
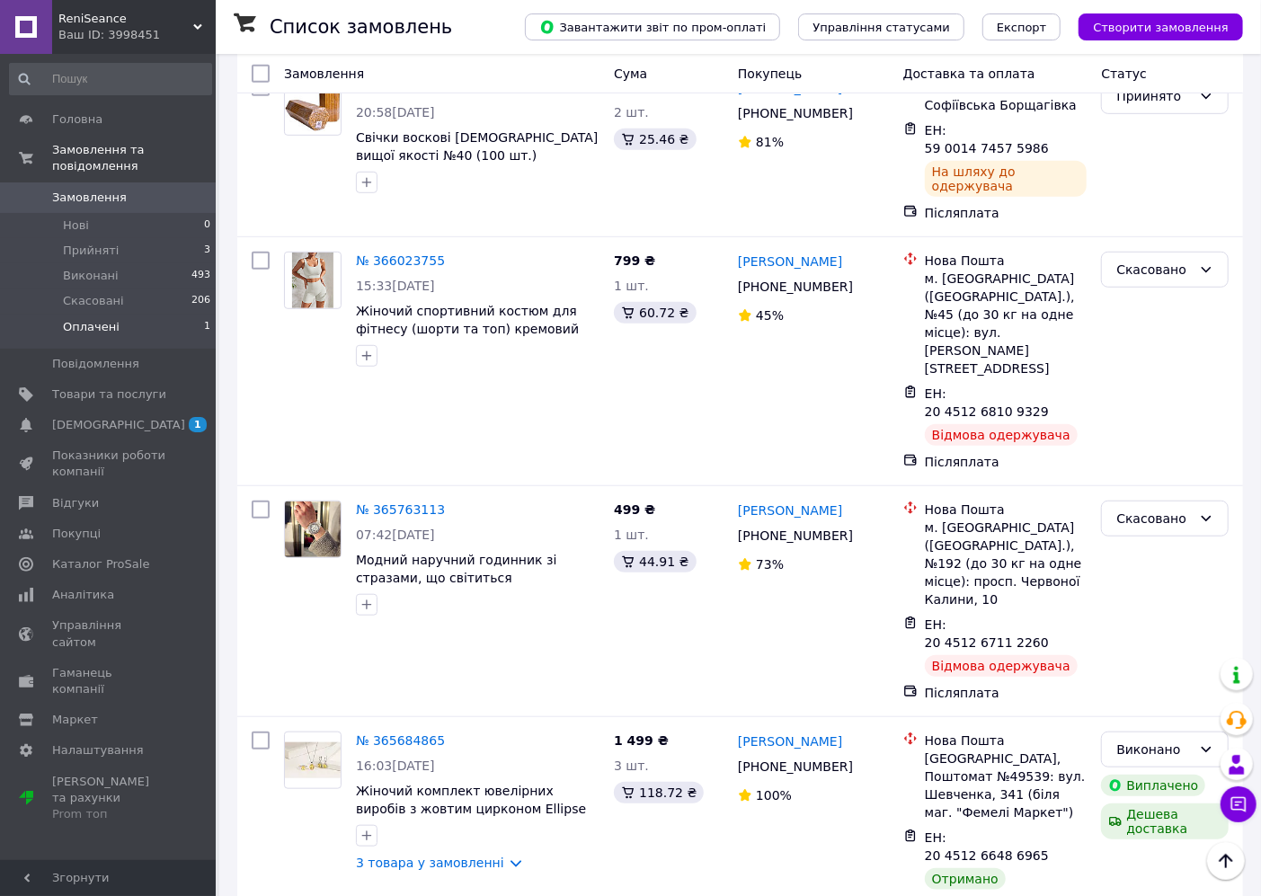
click at [102, 319] on span "Оплачені" at bounding box center [91, 327] width 57 height 16
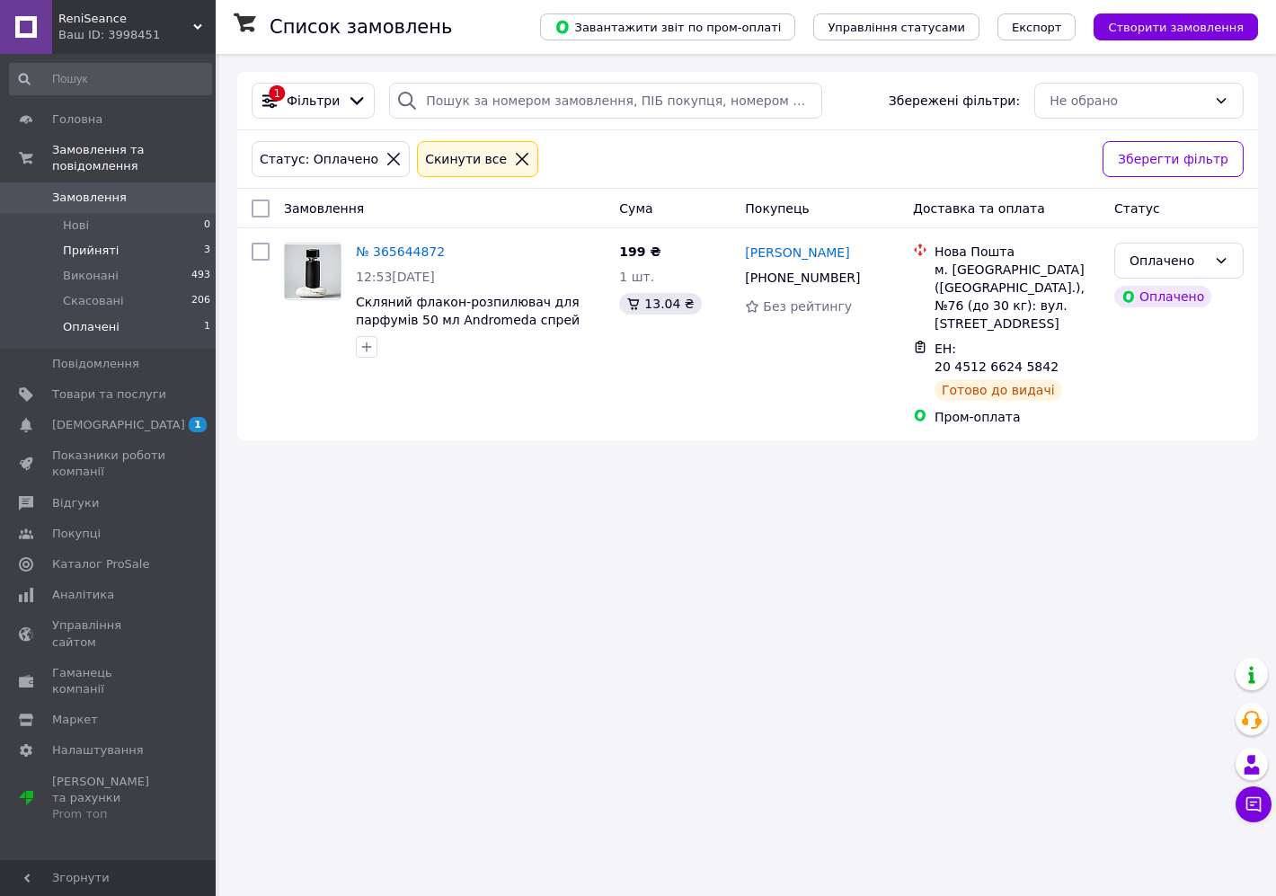
click at [69, 243] on span "Прийняті" at bounding box center [91, 251] width 56 height 16
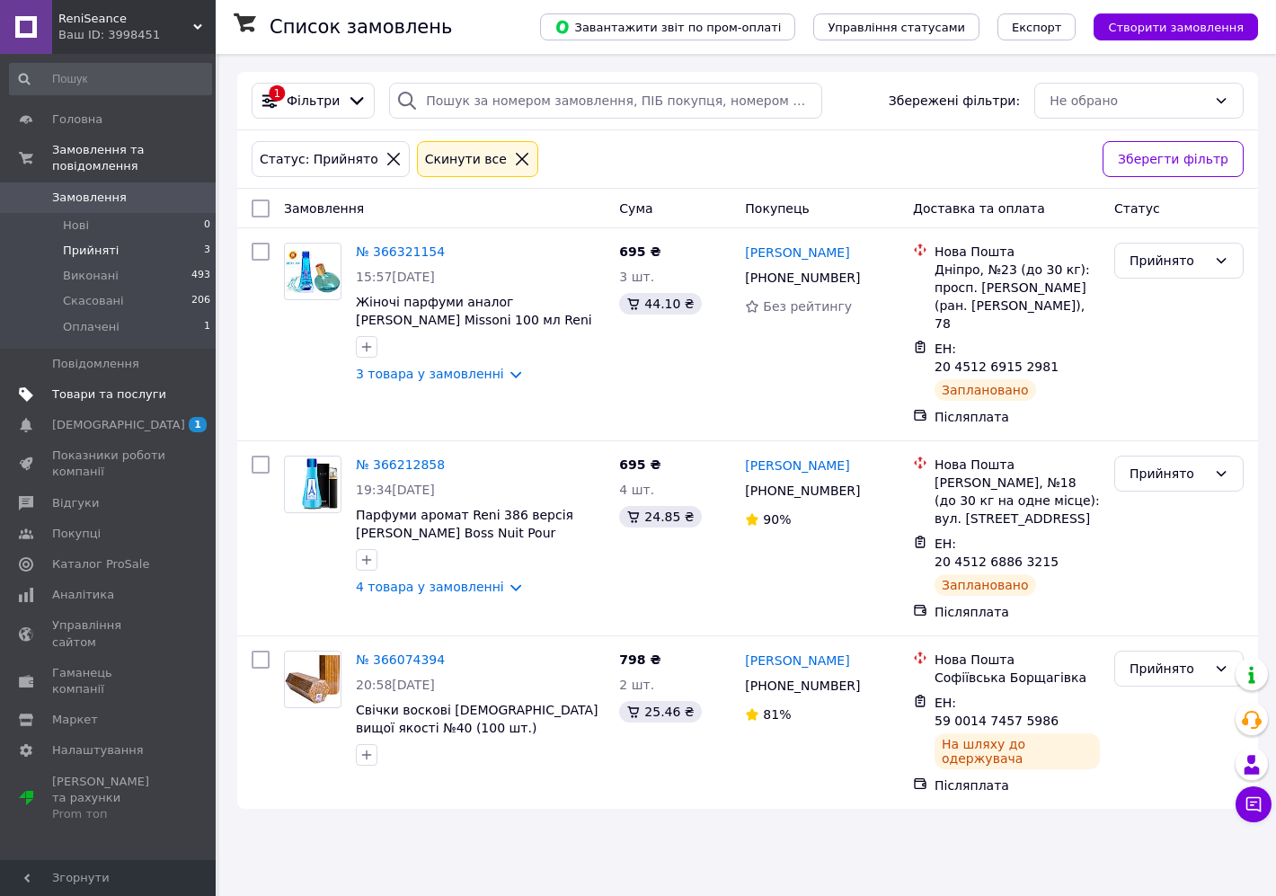
click at [124, 386] on span "Товари та послуги" at bounding box center [109, 394] width 114 height 16
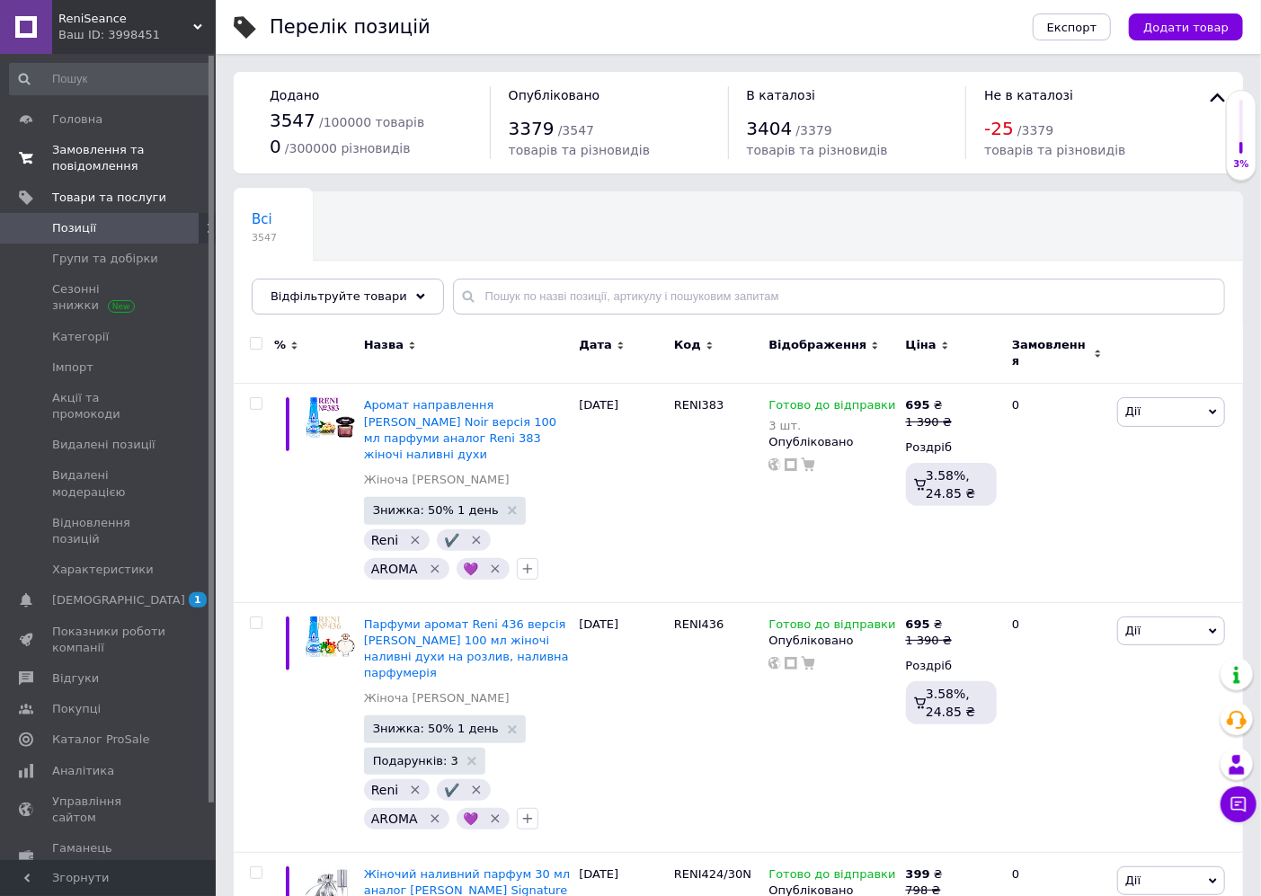
click at [127, 145] on span "Замовлення та повідомлення" at bounding box center [109, 158] width 114 height 32
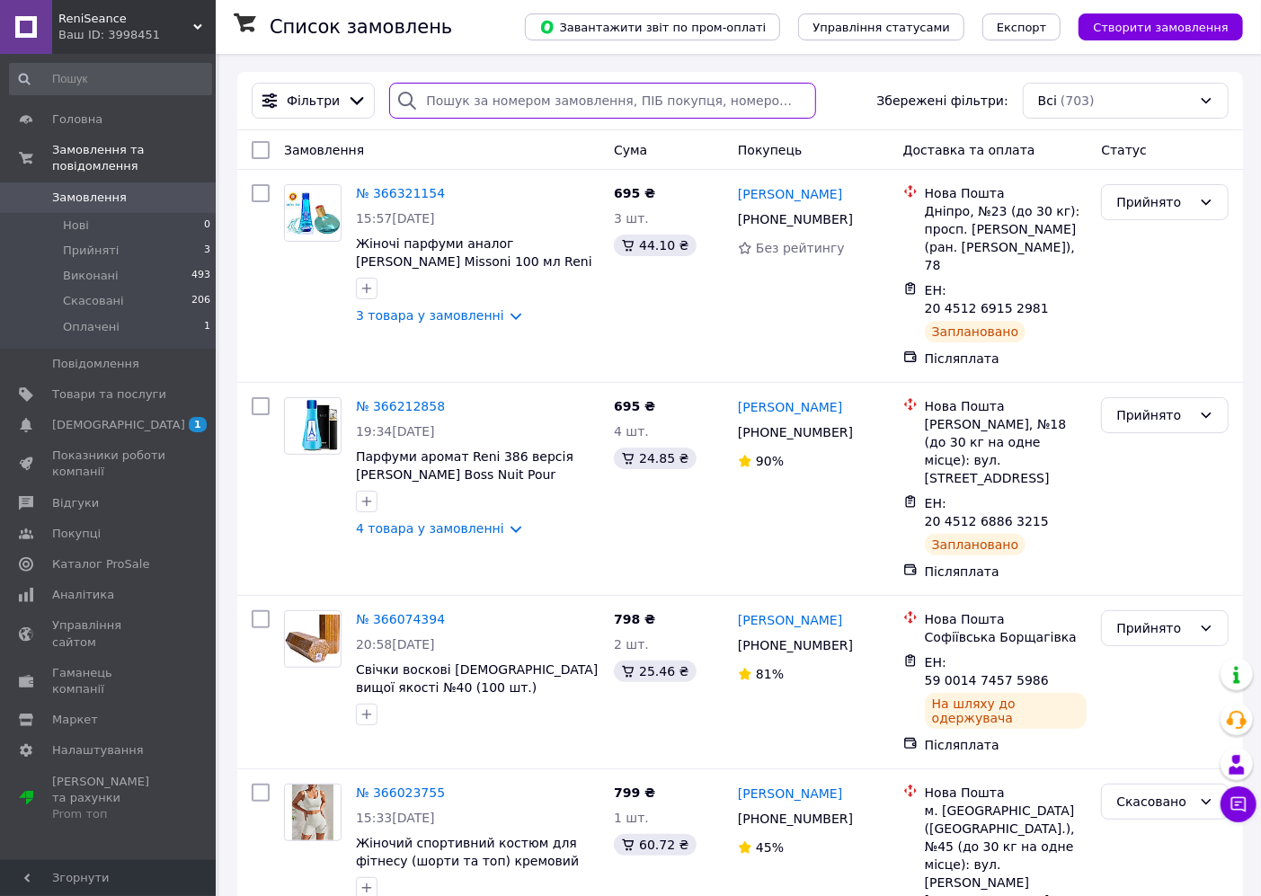
click at [510, 100] on input "search" at bounding box center [602, 101] width 426 height 36
paste input "365716969"
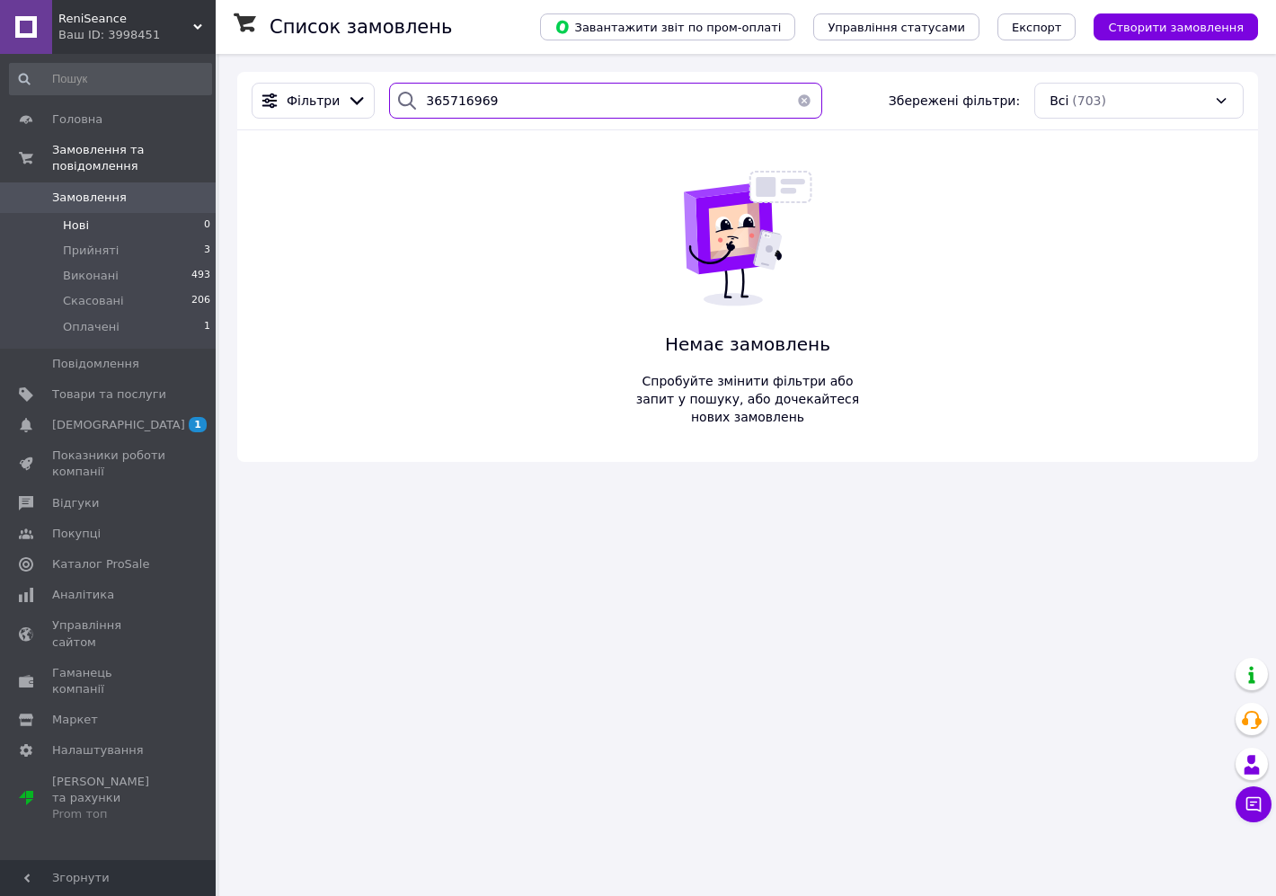
type input "365716969"
click at [138, 238] on li "Прийняті 3" at bounding box center [110, 250] width 221 height 25
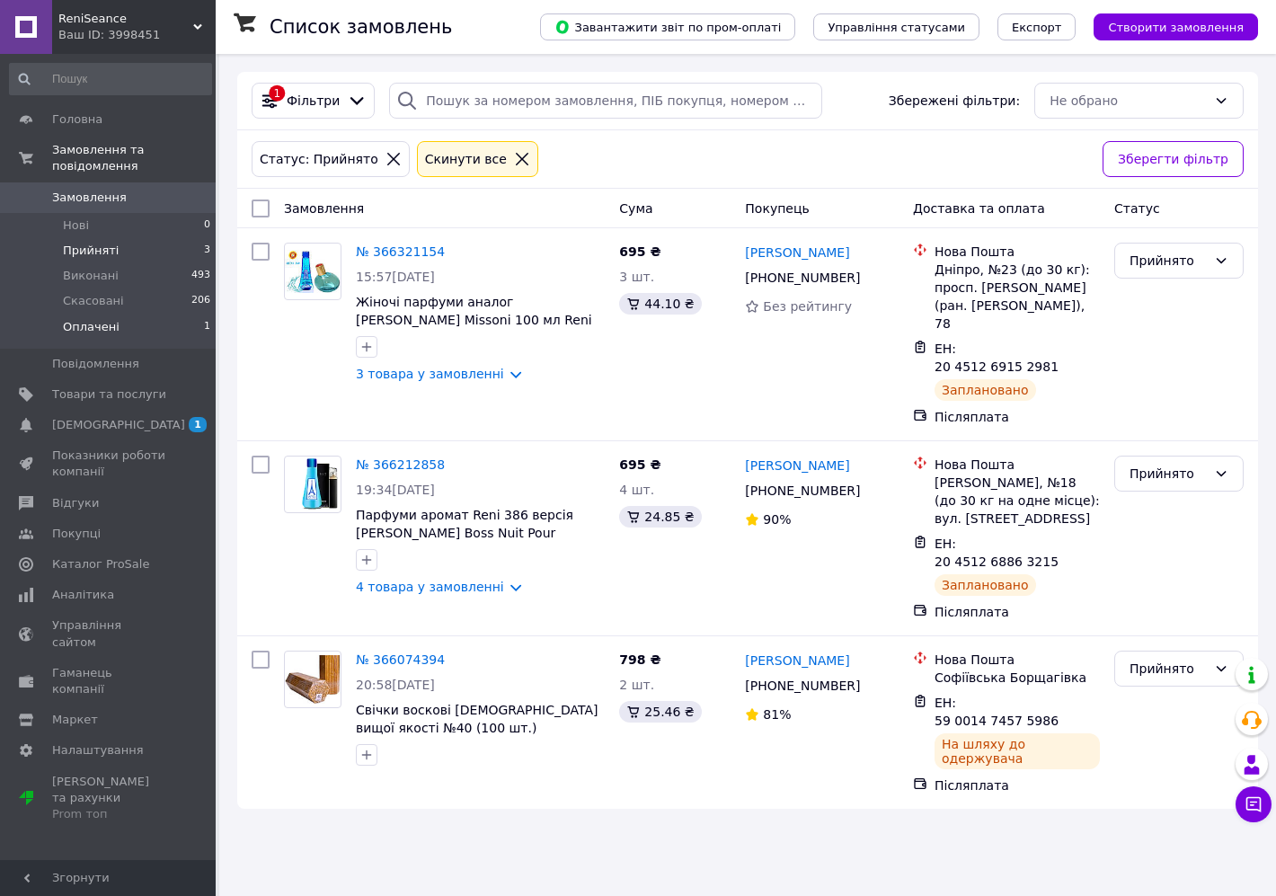
click at [117, 314] on li "Оплачені 1" at bounding box center [110, 331] width 221 height 34
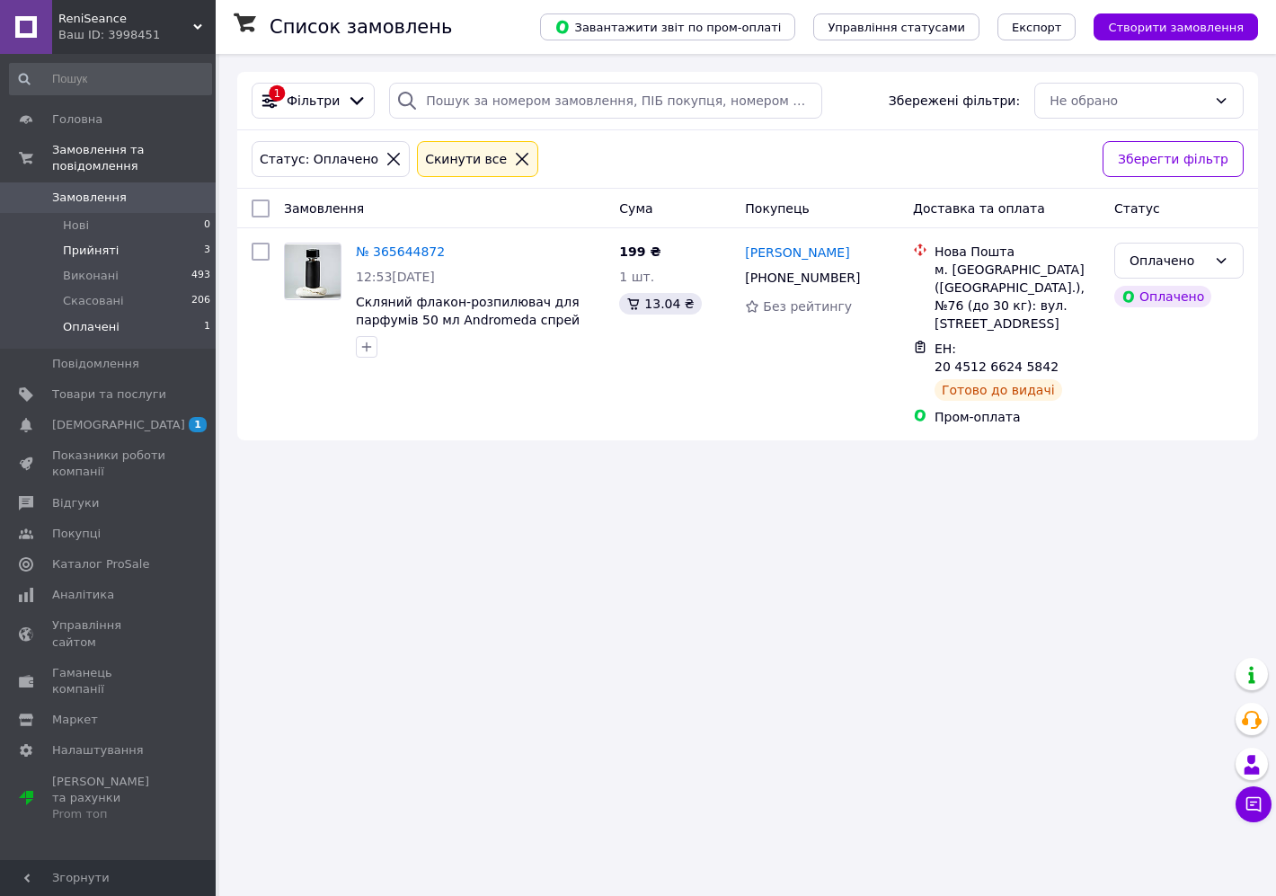
click at [111, 243] on span "Прийняті" at bounding box center [91, 251] width 56 height 16
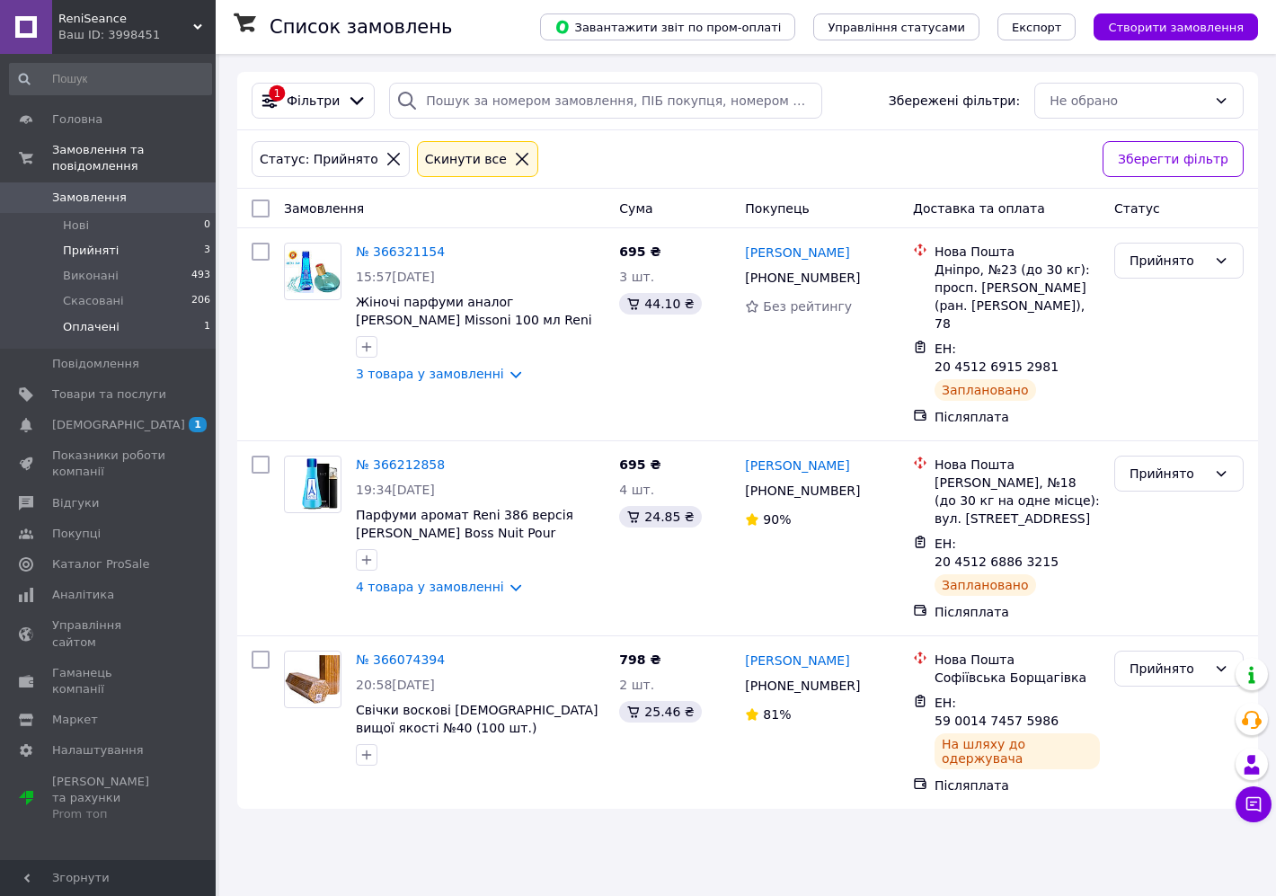
click at [76, 319] on span "Оплачені" at bounding box center [91, 327] width 57 height 16
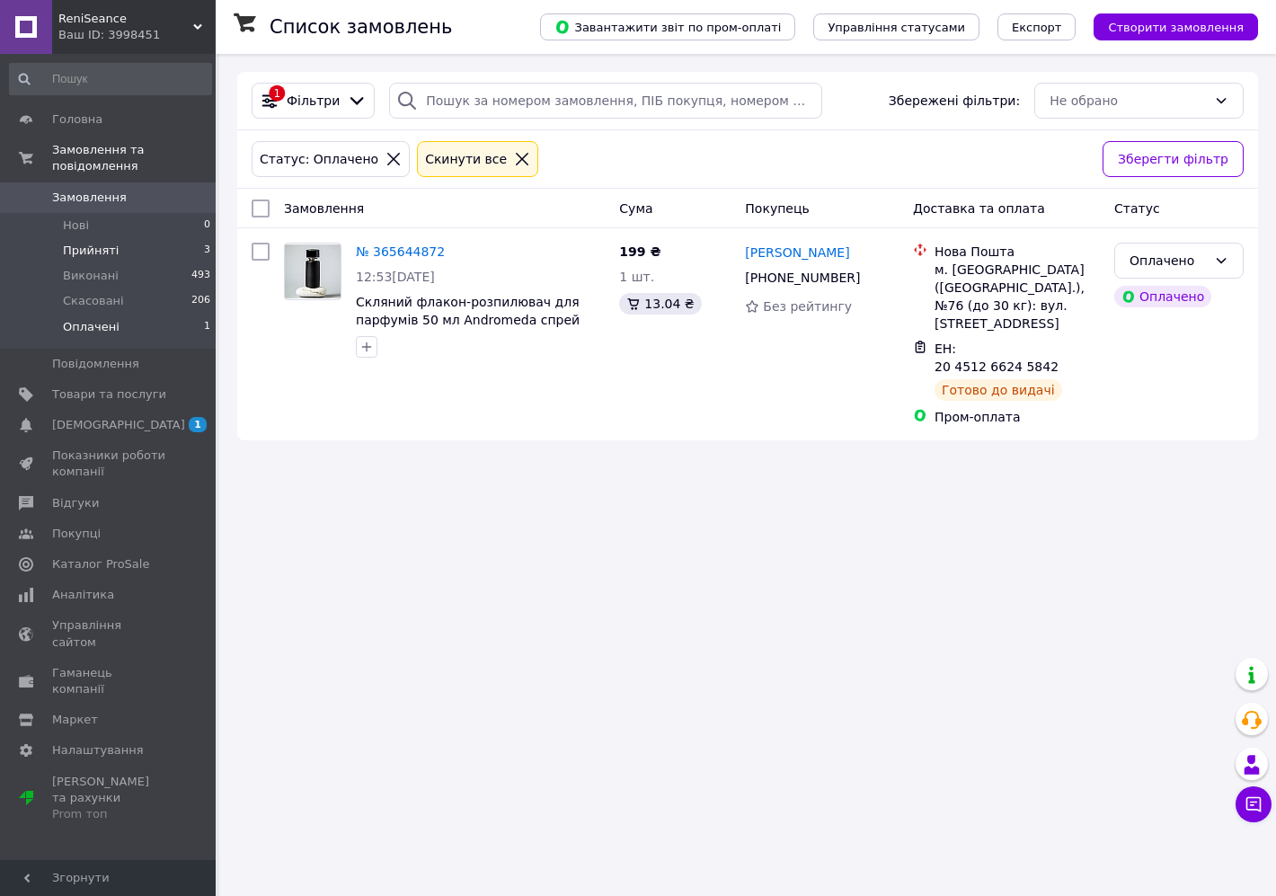
click at [79, 243] on span "Прийняті" at bounding box center [91, 251] width 56 height 16
